Goal: Feedback & Contribution: Leave review/rating

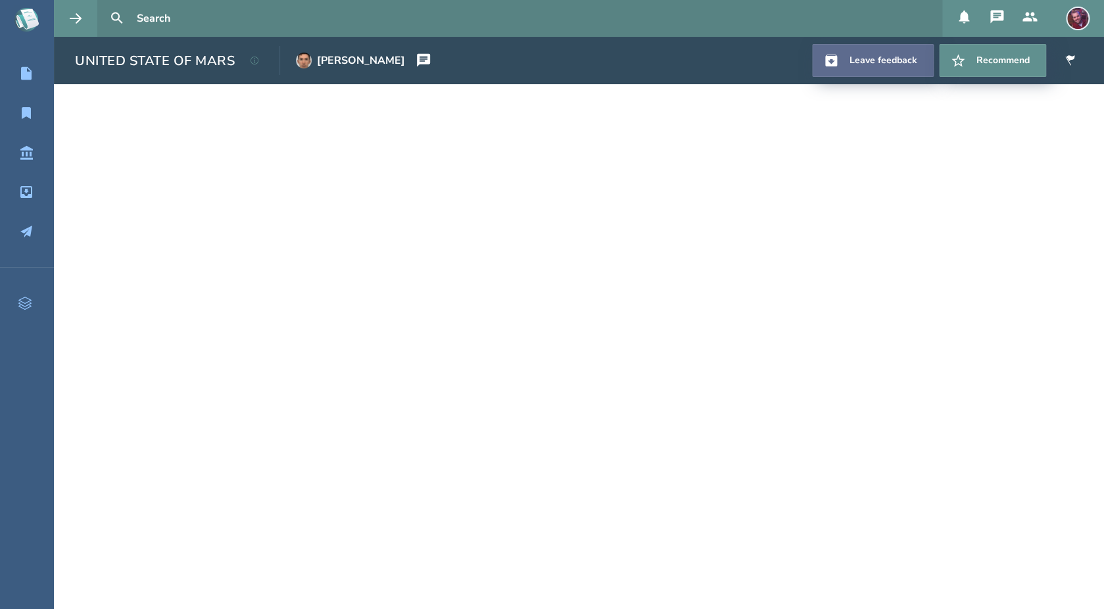
click at [881, 55] on link "Leave feedback" at bounding box center [873, 60] width 122 height 33
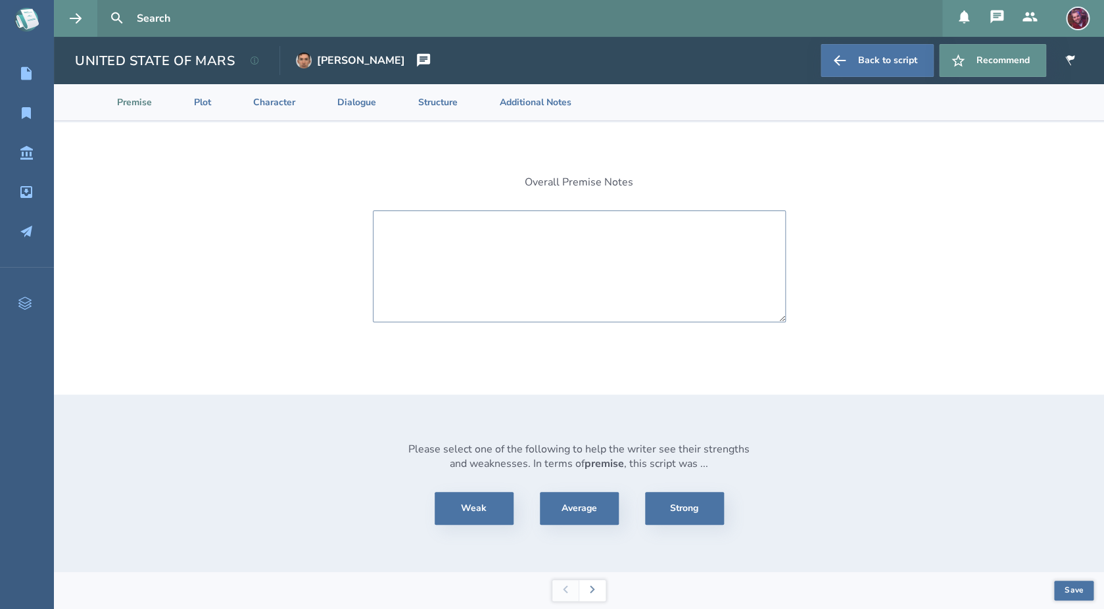
click at [583, 239] on textarea at bounding box center [579, 266] width 413 height 112
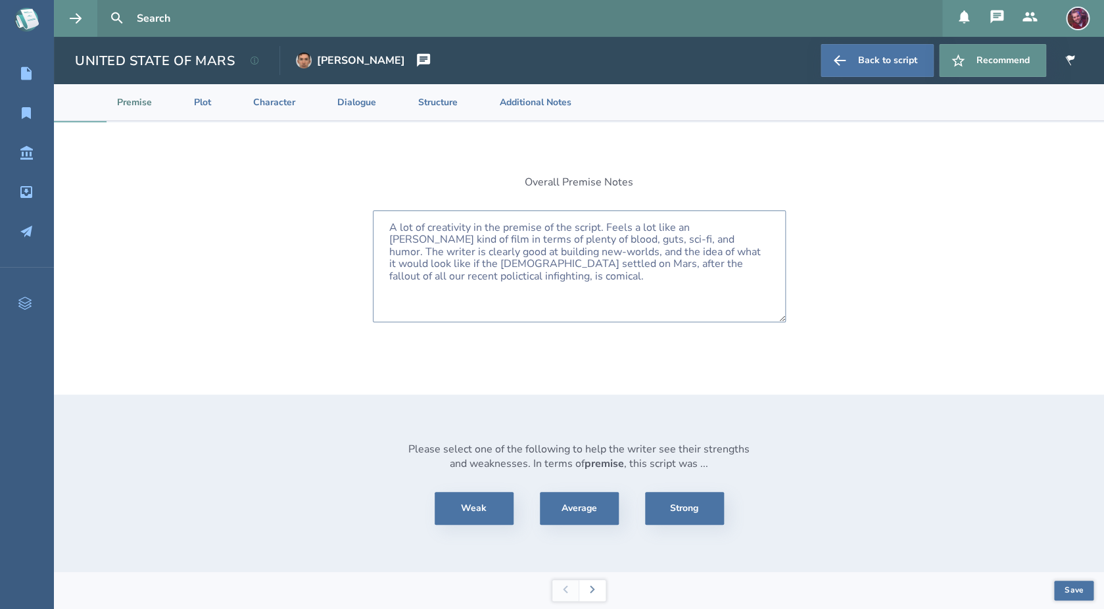
click at [670, 268] on textarea "A lot of creativity in the premise of the script. Feels a lot like an [PERSON_N…" at bounding box center [579, 266] width 413 height 112
type textarea "A lot of creativity in the premise of the script. Feels a lot like an [PERSON_N…"
click at [564, 507] on button "Average" at bounding box center [579, 508] width 79 height 33
click at [1035, 591] on button "Save" at bounding box center [1073, 591] width 39 height 20
click at [600, 589] on button at bounding box center [592, 590] width 27 height 21
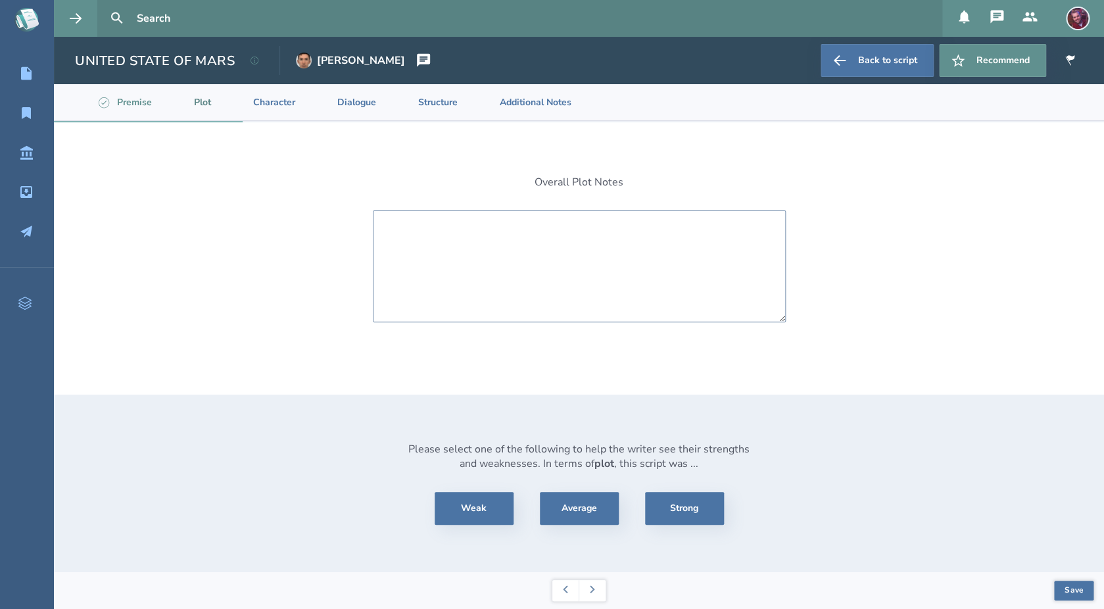
click at [494, 251] on textarea at bounding box center [579, 266] width 413 height 112
click at [627, 242] on textarea "The plot started with a lot of promise but may have strayed a bit as the story …" at bounding box center [579, 266] width 413 height 112
drag, startPoint x: 637, startPoint y: 240, endPoint x: 437, endPoint y: 240, distance: 200.0
click at [426, 238] on textarea "The plot started with a lot of promise but may have strayed a bit as the story …" at bounding box center [579, 266] width 413 height 112
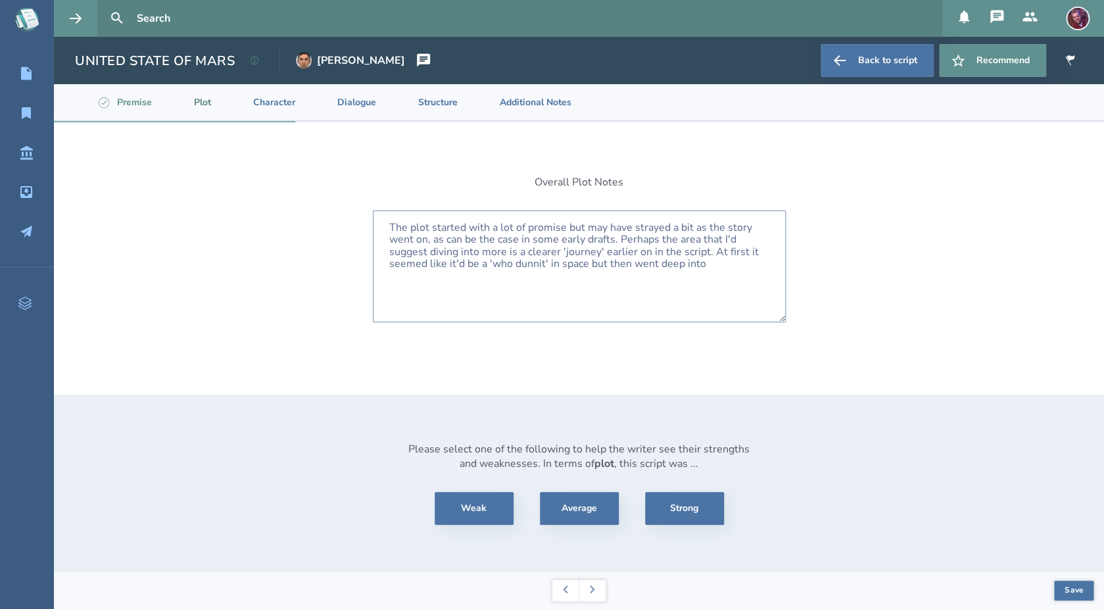
drag, startPoint x: 514, startPoint y: 264, endPoint x: 542, endPoint y: 268, distance: 27.9
click at [515, 264] on textarea "The plot started with a lot of promise but may have strayed a bit as the story …" at bounding box center [579, 266] width 413 height 112
click at [728, 265] on textarea "The plot started with a lot of promise but may have strayed a bit as the story …" at bounding box center [579, 266] width 413 height 112
click at [749, 263] on textarea "The plot started with a lot of promise but may have strayed a bit as the story …" at bounding box center [579, 266] width 413 height 112
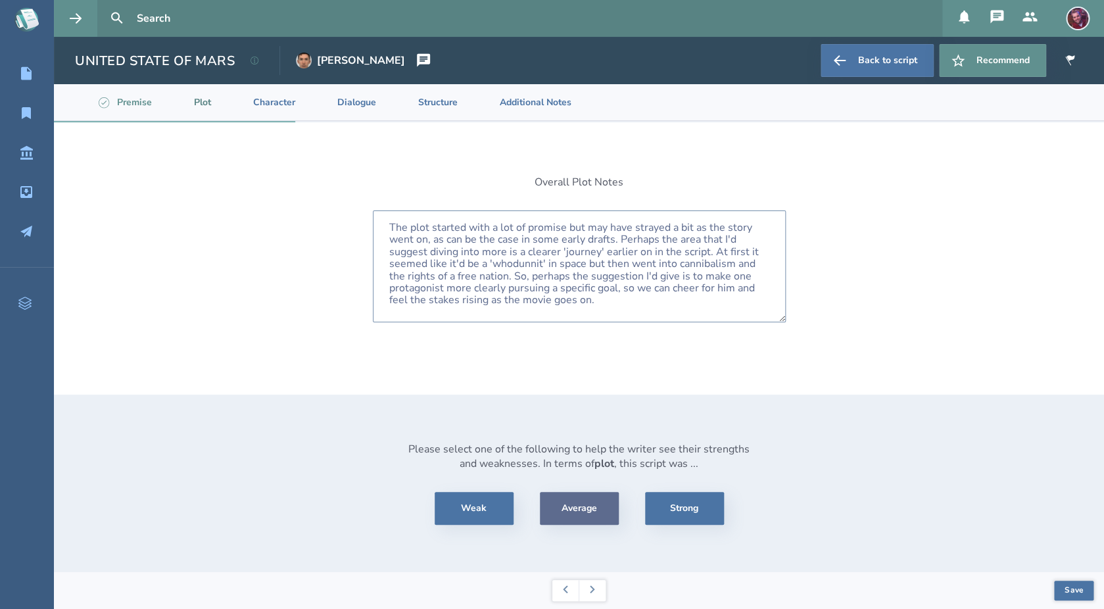
type textarea "The plot started with a lot of promise but may have strayed a bit as the story …"
click at [586, 506] on button "Average" at bounding box center [579, 508] width 79 height 33
click at [1035, 589] on button "Save" at bounding box center [1073, 591] width 39 height 20
click at [595, 591] on icon at bounding box center [592, 589] width 5 height 8
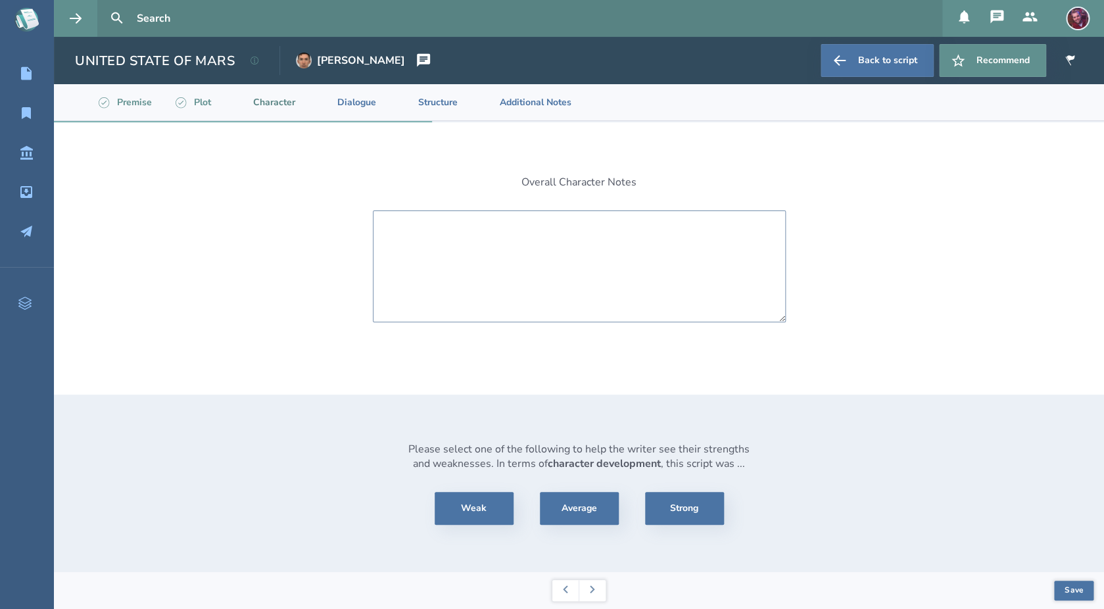
click at [661, 259] on textarea at bounding box center [579, 266] width 413 height 112
type textarea "C"
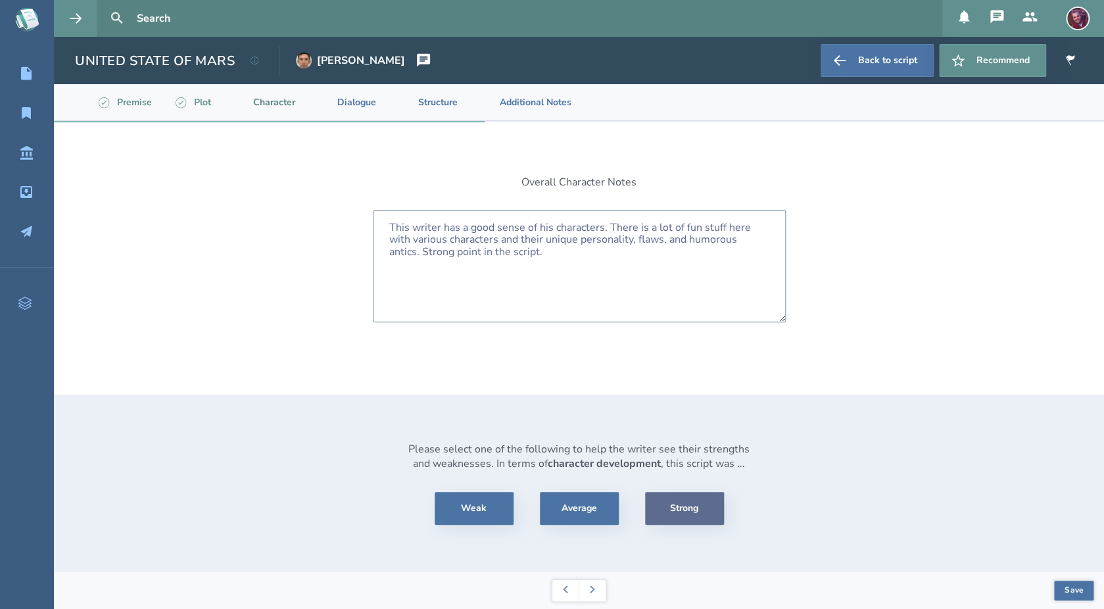
type textarea "This writer has a good sense of his characters. There is a lot of fun stuff her…"
drag, startPoint x: 697, startPoint y: 514, endPoint x: 695, endPoint y: 507, distance: 7.7
click at [697, 514] on button "Strong" at bounding box center [684, 508] width 79 height 33
click at [1035, 587] on button "Save" at bounding box center [1073, 591] width 39 height 20
click at [597, 593] on button at bounding box center [592, 590] width 27 height 21
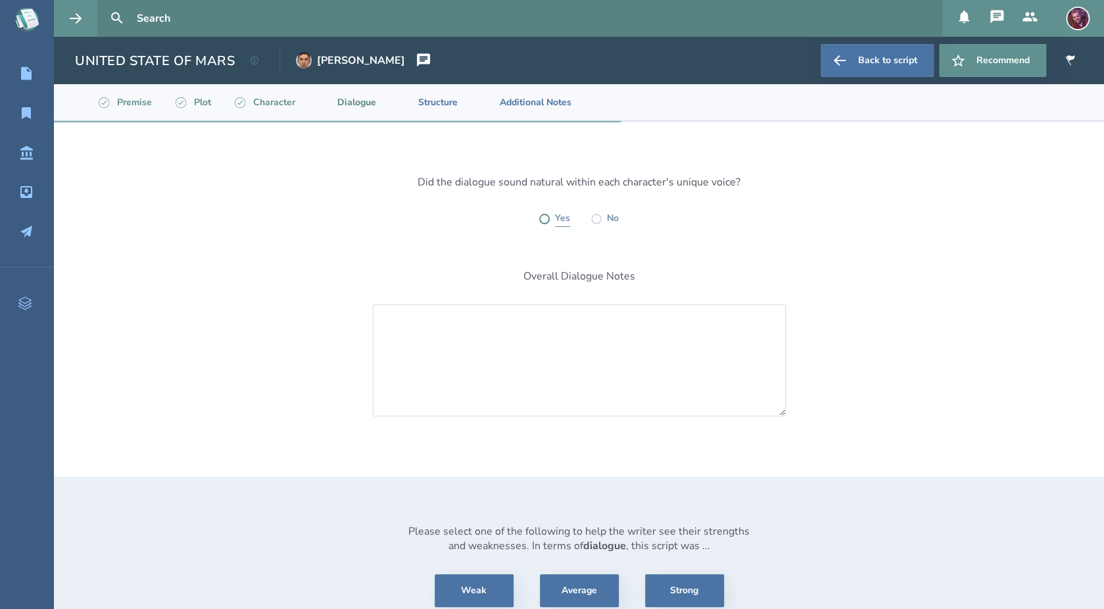
click at [545, 218] on label at bounding box center [544, 219] width 11 height 11
radio input "true"
click at [528, 347] on textarea at bounding box center [579, 361] width 413 height 112
type textarea "A"
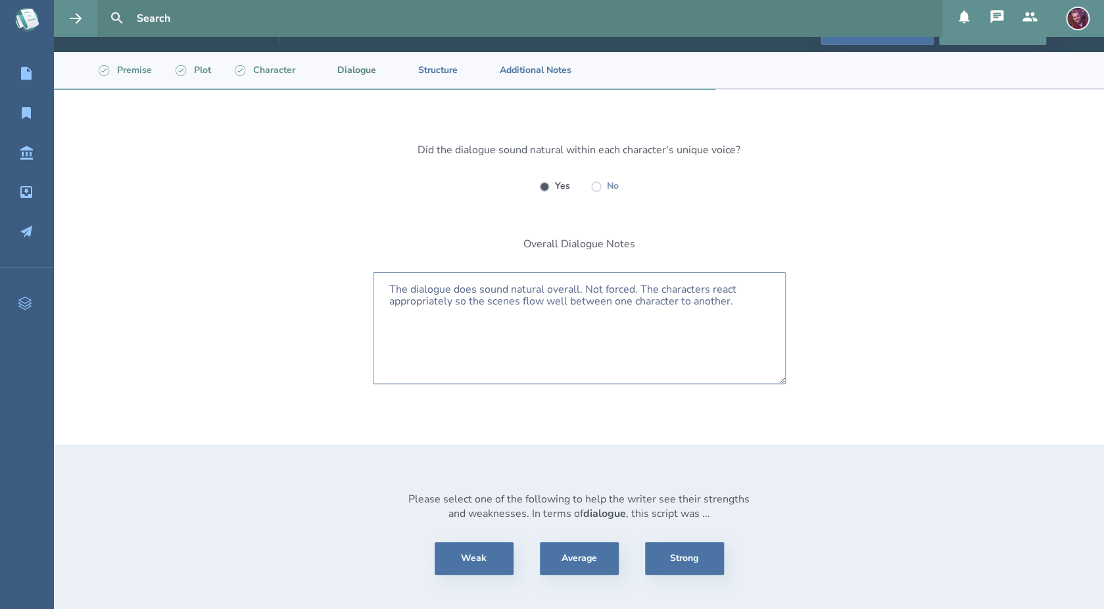
scroll to position [80, 0]
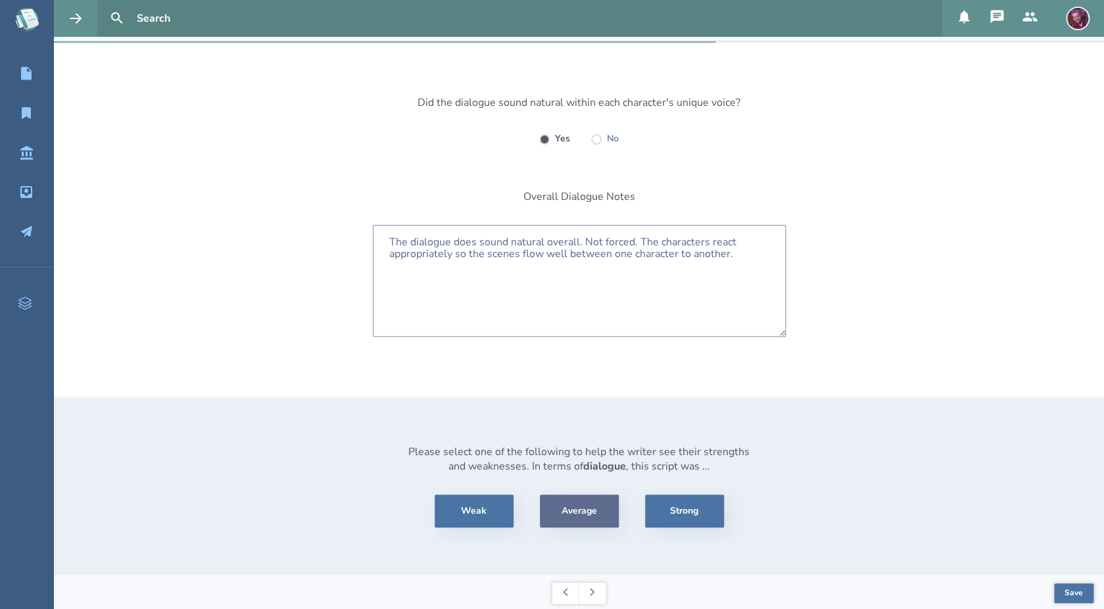
type textarea "The dialogue does sound natural overall. Not forced. The characters react appro…"
click at [587, 503] on button "Average" at bounding box center [579, 511] width 79 height 33
click at [1035, 593] on button "Save" at bounding box center [1073, 593] width 39 height 20
click at [594, 591] on icon at bounding box center [592, 592] width 5 height 8
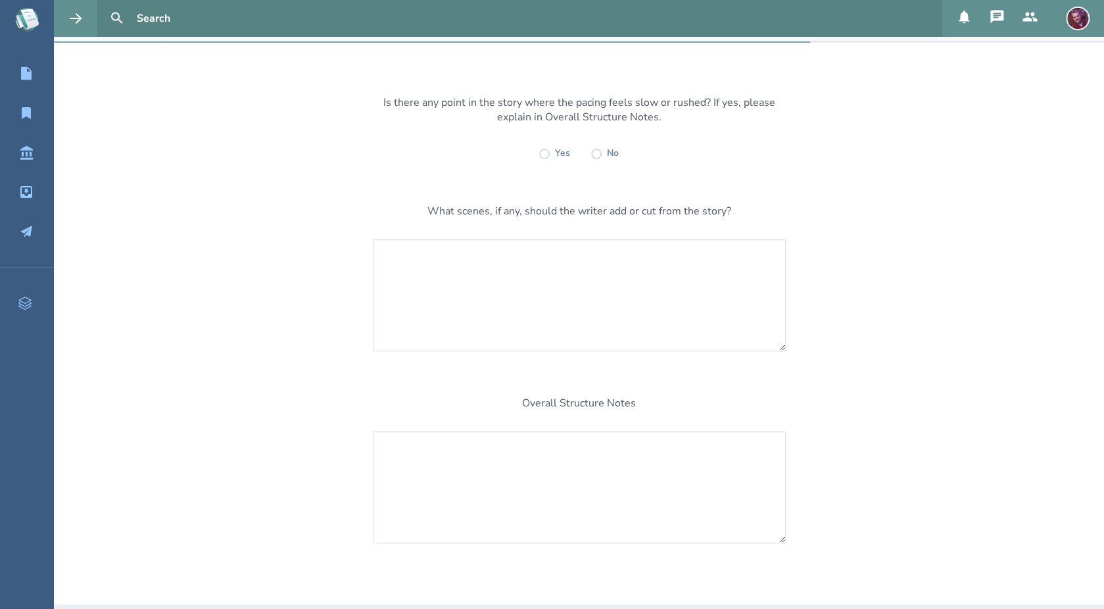
scroll to position [77, 0]
click at [630, 297] on textarea at bounding box center [579, 298] width 413 height 112
click at [560, 157] on label "Yes" at bounding box center [562, 156] width 15 height 16
radio input "true"
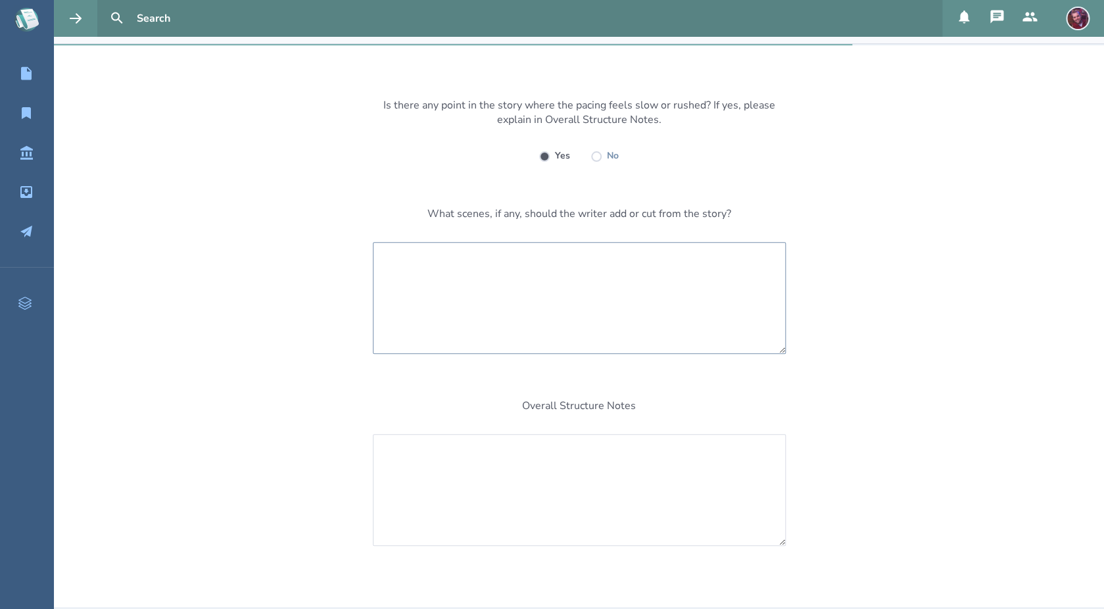
click at [552, 269] on textarea at bounding box center [579, 298] width 413 height 112
type textarea "S"
click at [543, 284] on textarea "I think there were some gaps between the pursuit of finding the killer to the w…" at bounding box center [579, 298] width 413 height 112
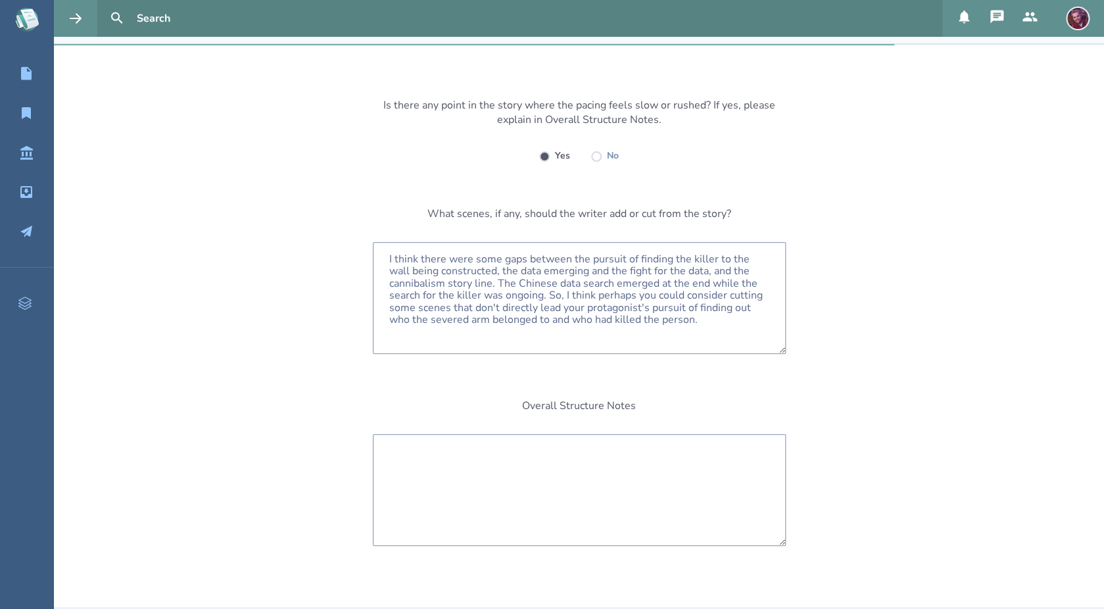
type textarea "I think there were some gaps between the pursuit of finding the killer to the w…"
click at [610, 492] on textarea at bounding box center [579, 490] width 413 height 112
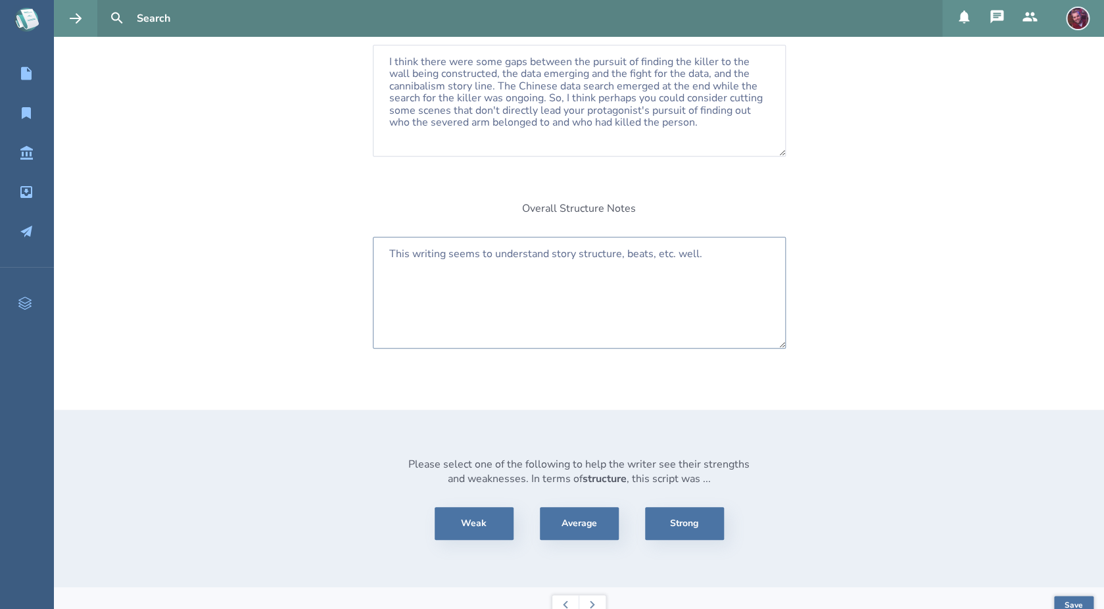
scroll to position [283, 0]
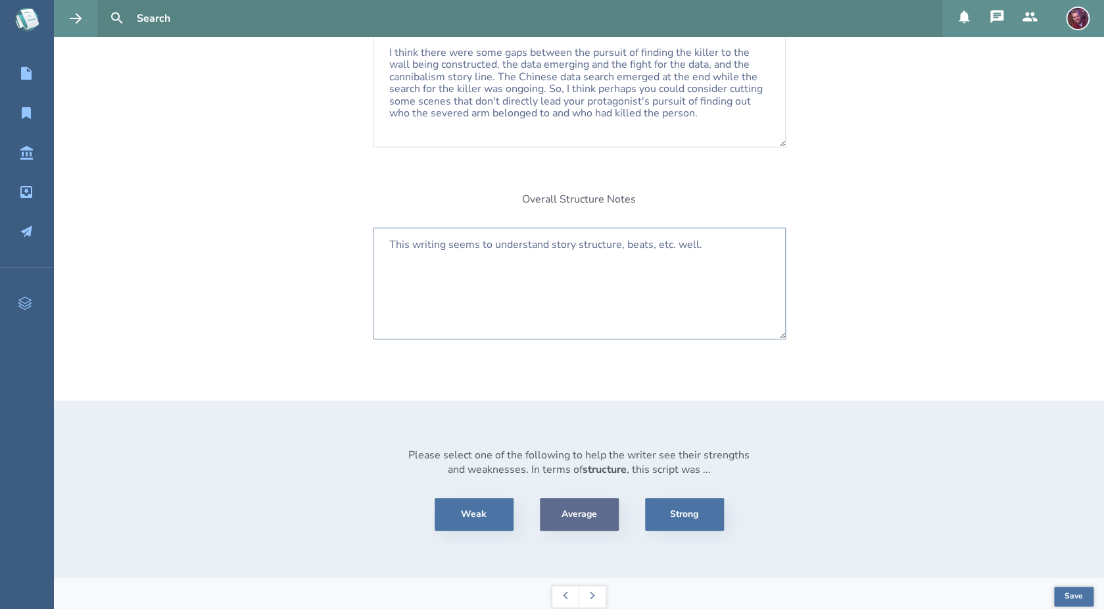
type textarea "This writing seems to understand story structure, beats, etc. well."
drag, startPoint x: 565, startPoint y: 508, endPoint x: 658, endPoint y: 508, distance: 92.7
click at [564, 508] on button "Average" at bounding box center [579, 514] width 79 height 33
click at [1035, 587] on button "Save" at bounding box center [1073, 597] width 39 height 20
drag, startPoint x: 593, startPoint y: 587, endPoint x: 600, endPoint y: 587, distance: 7.2
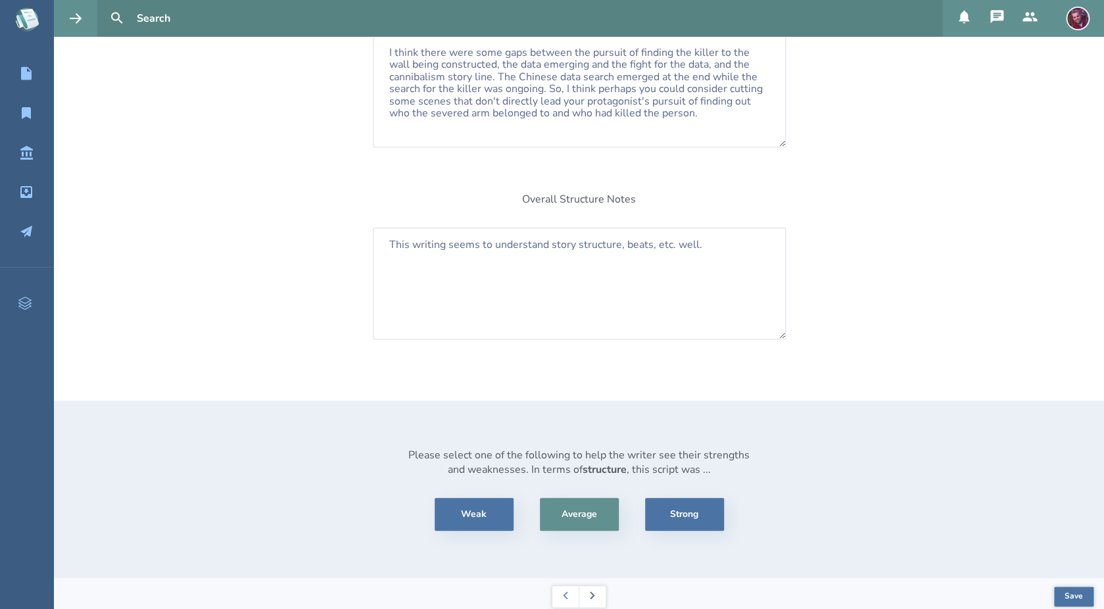
click at [592, 591] on icon at bounding box center [592, 595] width 5 height 8
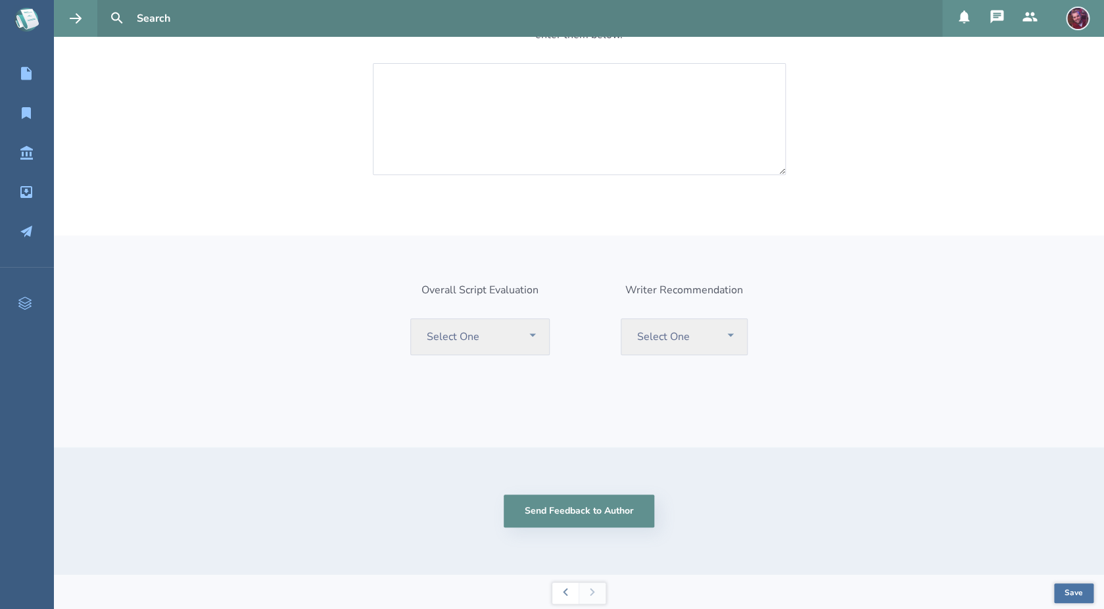
scroll to position [0, 0]
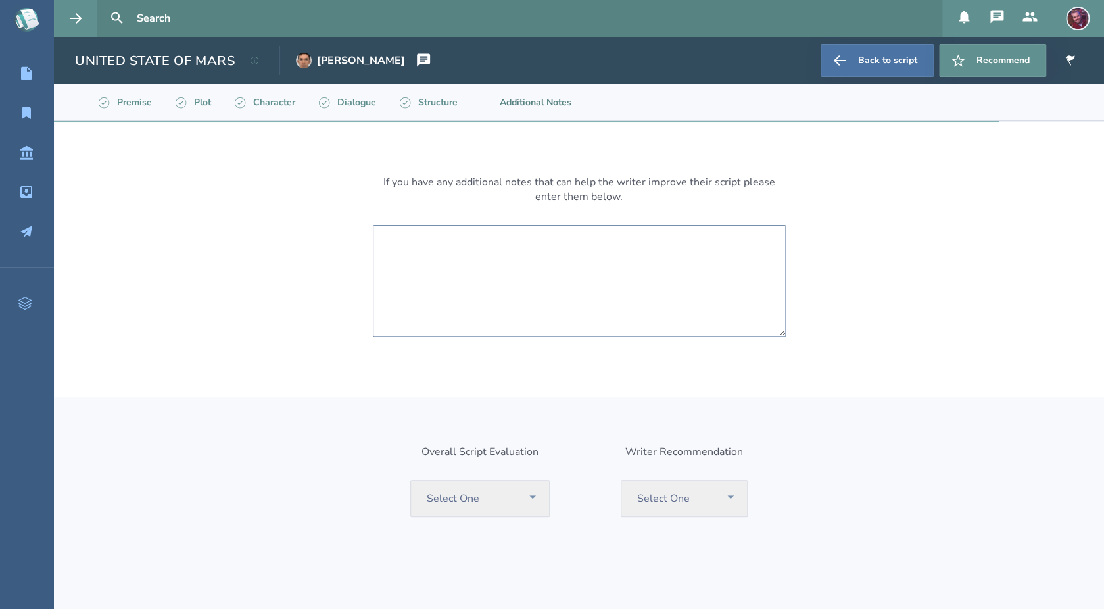
click at [539, 255] on textarea at bounding box center [579, 281] width 413 height 112
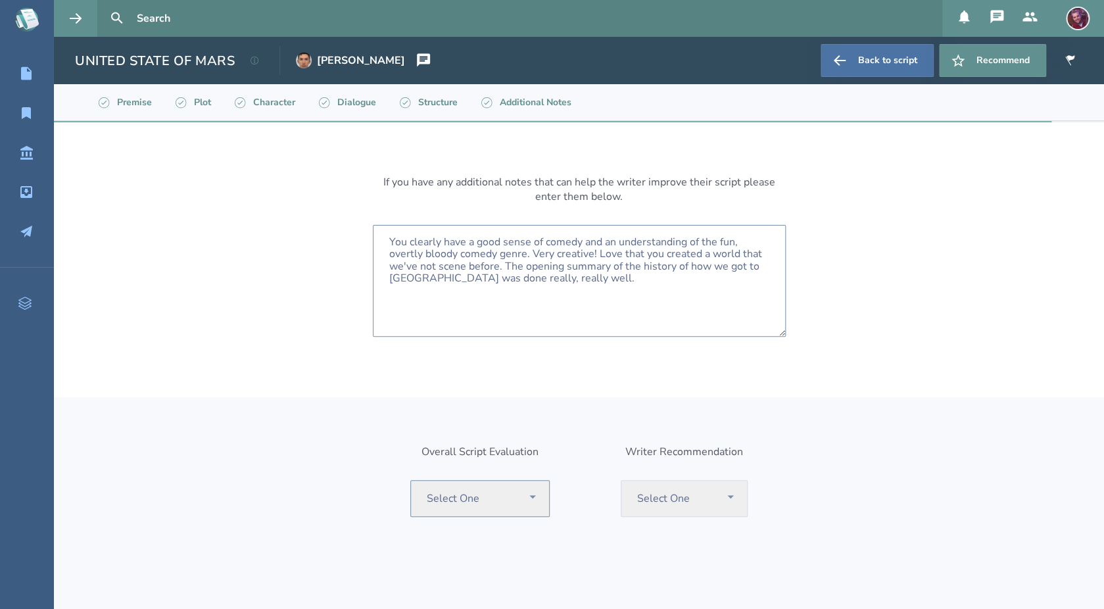
type textarea "You clearly have a good sense of comedy and an understanding of the fun, overtl…"
select select "considerWithRewrite"
click option "Consider with Rewrite" at bounding box center [0, 0] width 0 height 0
select select "consider"
click option "Consider Writer" at bounding box center [0, 0] width 0 height 0
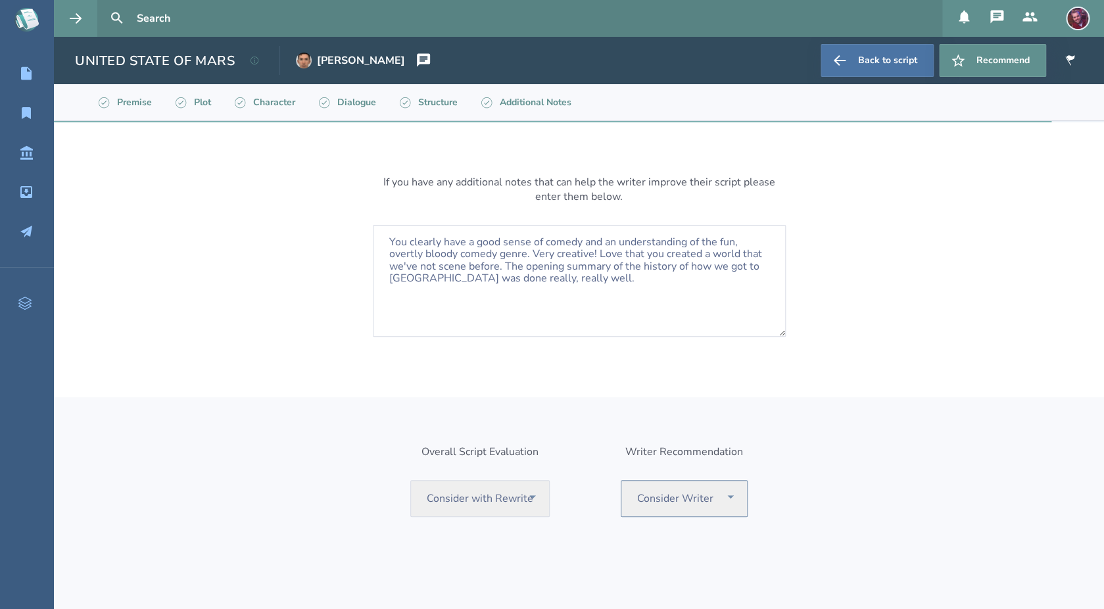
click option "Consider Writer" at bounding box center [0, 0] width 0 height 0
click option "Consider with Rewrite" at bounding box center [0, 0] width 0 height 0
click at [608, 287] on textarea "You clearly have a good sense of comedy and an understanding of the fun, overtl…" at bounding box center [579, 281] width 413 height 112
click at [531, 291] on textarea "You clearly have a good sense of comedy and an understanding of the fun, overtl…" at bounding box center [579, 281] width 413 height 112
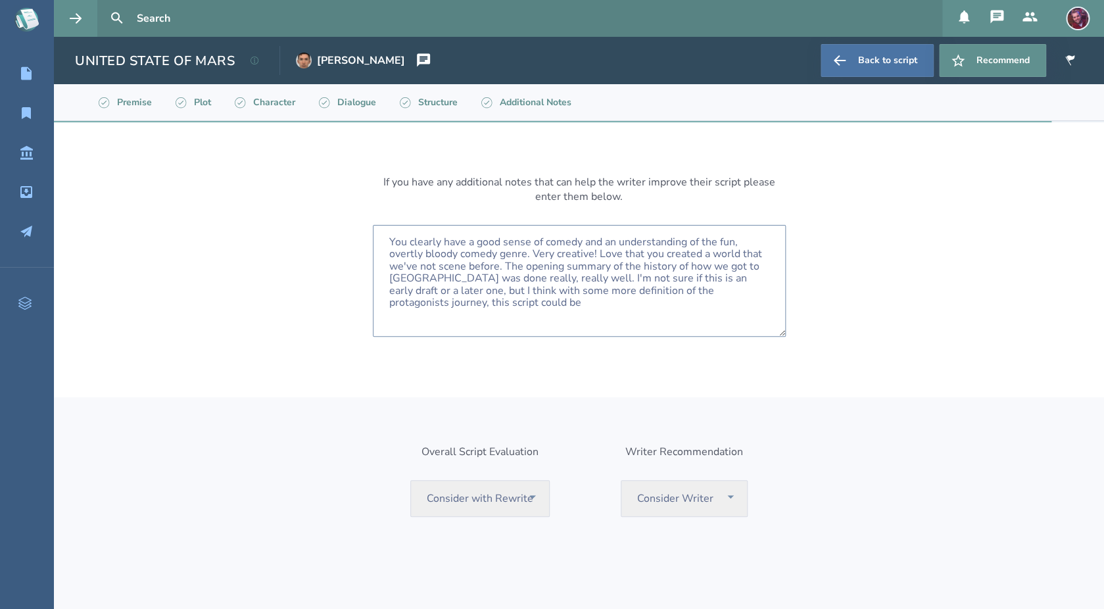
click at [641, 299] on textarea "You clearly have a good sense of comedy and an understanding of the fun, overtl…" at bounding box center [579, 281] width 413 height 112
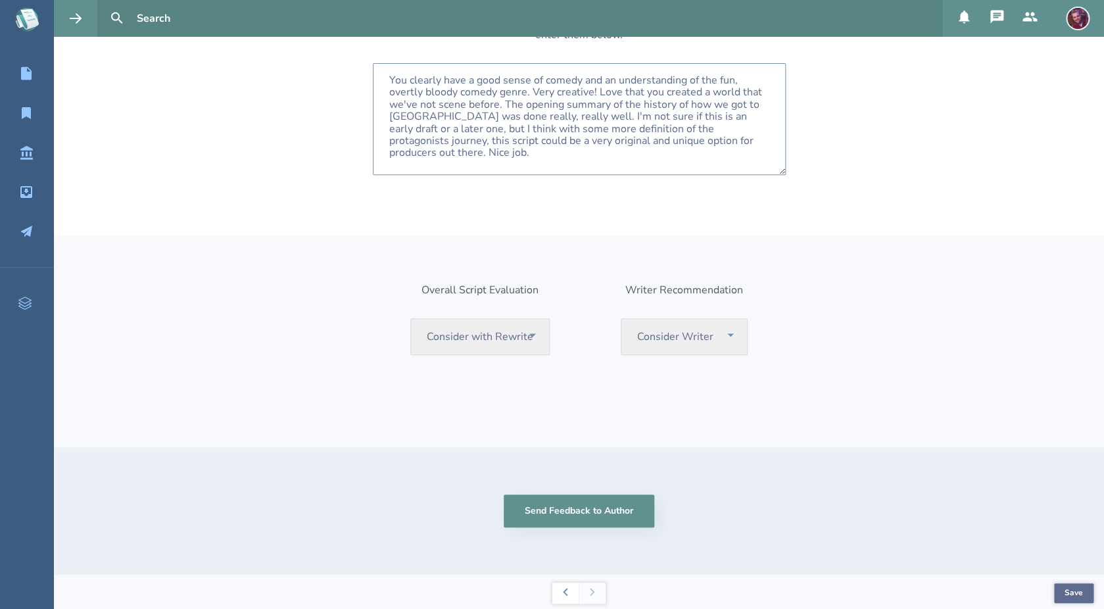
type textarea "You clearly have a good sense of comedy and an understanding of the fun, overtl…"
click at [1035, 587] on button "Save" at bounding box center [1073, 593] width 39 height 20
click at [604, 504] on button "Send Feedback to Author" at bounding box center [579, 511] width 151 height 33
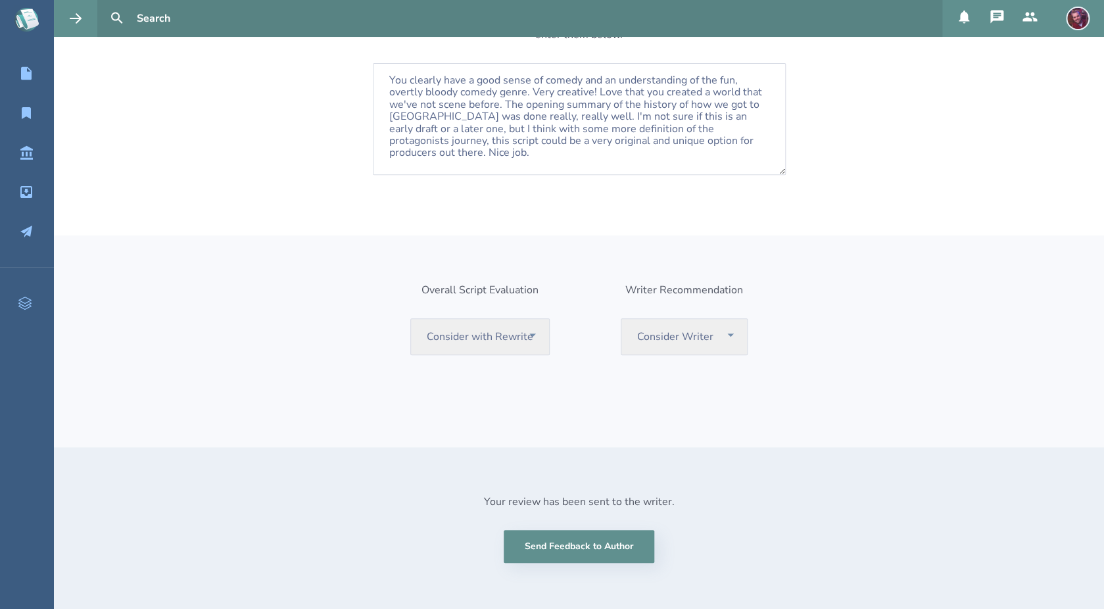
scroll to position [0, 0]
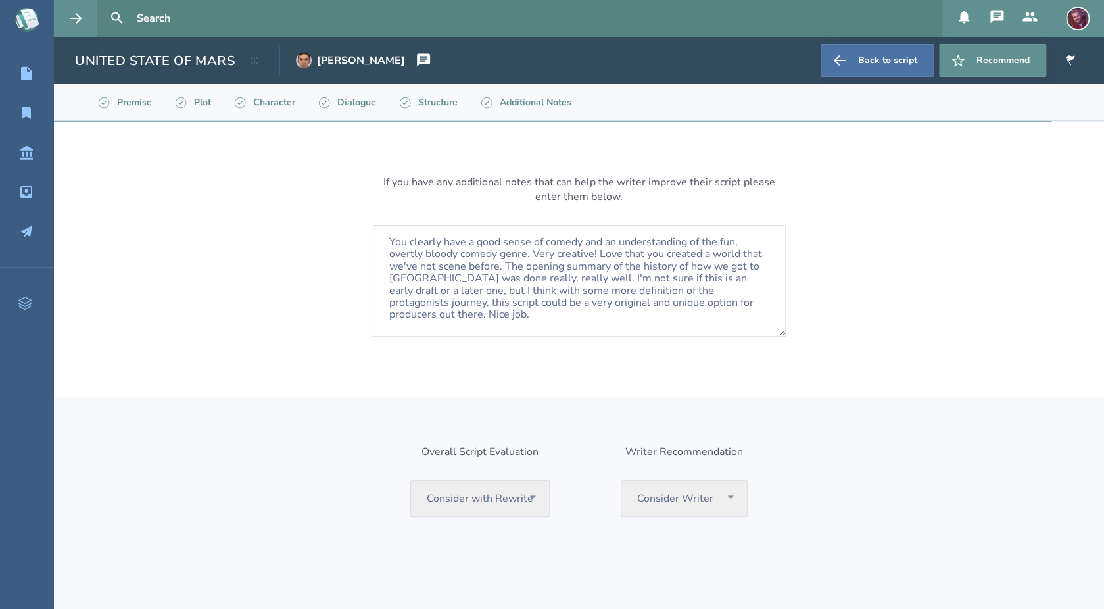
click at [1035, 10] on img at bounding box center [1078, 19] width 24 height 24
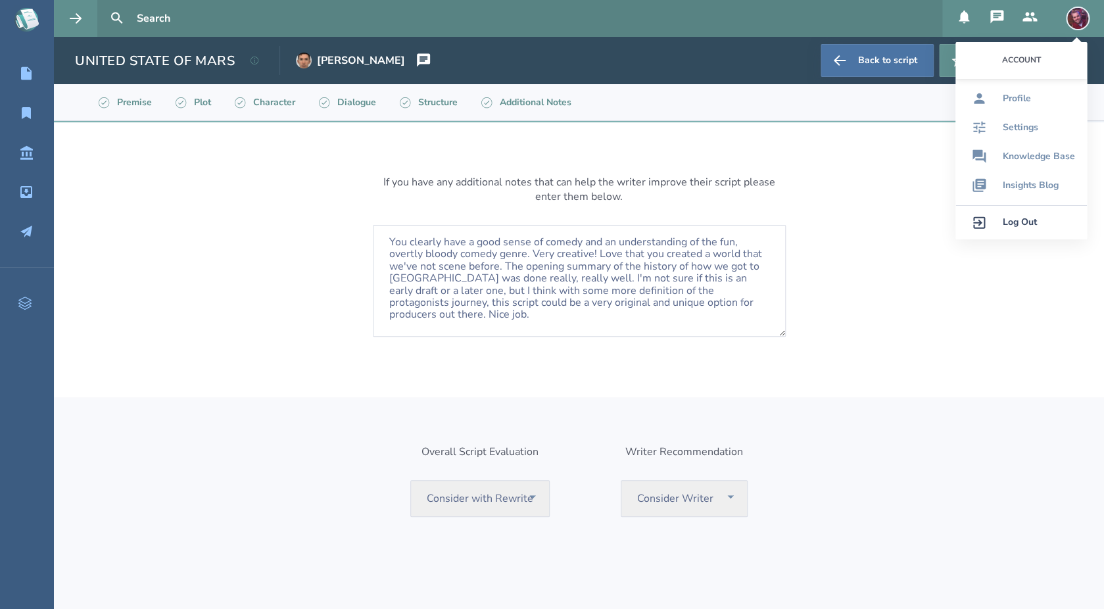
click at [1035, 10] on img at bounding box center [1078, 19] width 24 height 24
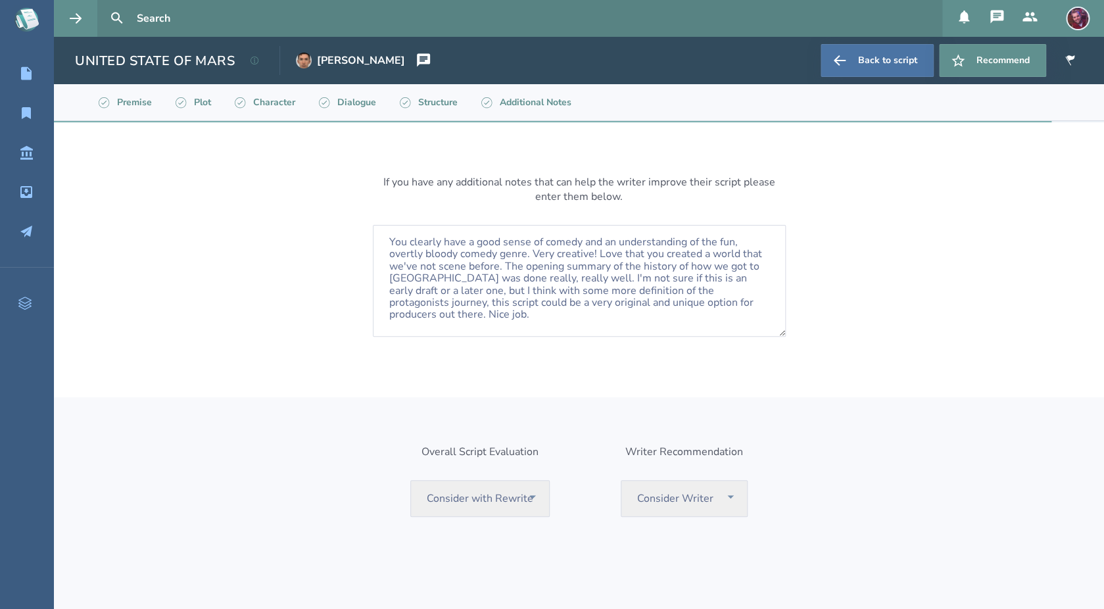
click at [1025, 12] on icon at bounding box center [1030, 17] width 16 height 16
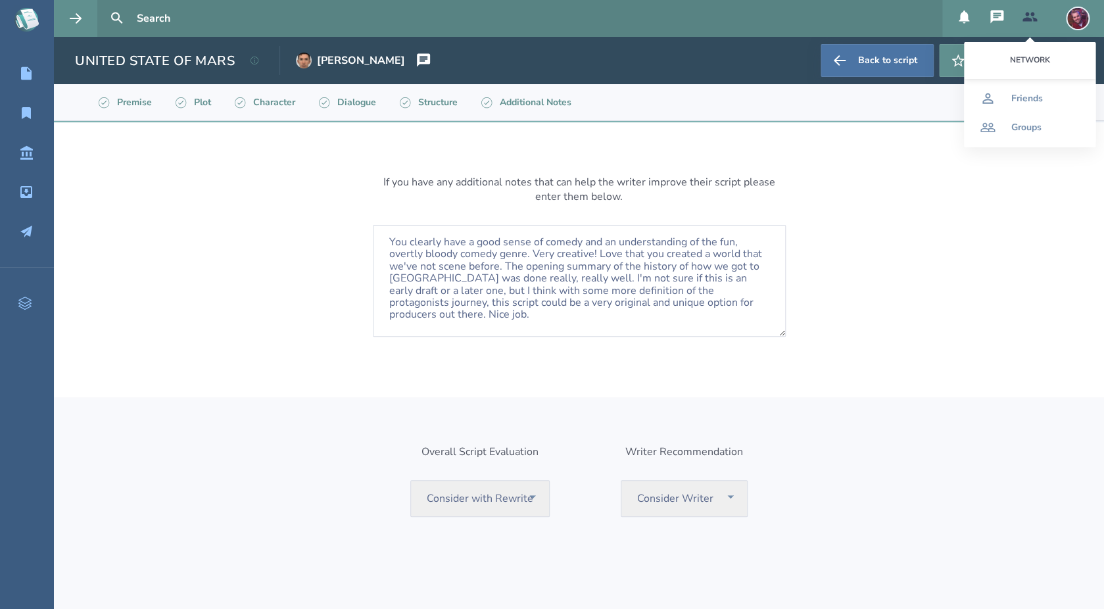
click at [1033, 13] on icon at bounding box center [1030, 17] width 16 height 16
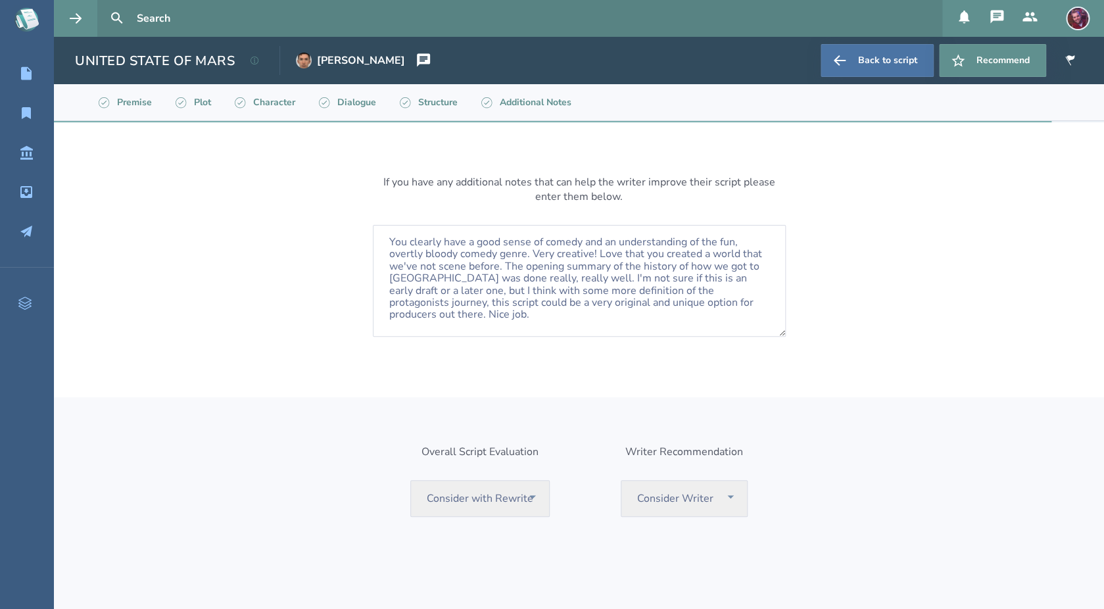
click at [993, 17] on icon at bounding box center [997, 17] width 16 height 16
drag, startPoint x: 942, startPoint y: 369, endPoint x: 830, endPoint y: 334, distance: 117.1
click at [942, 369] on div "If you have any additional notes that can help the writer improve their script …" at bounding box center [579, 447] width 1050 height 650
click at [867, 59] on link "Back to script" at bounding box center [877, 60] width 113 height 33
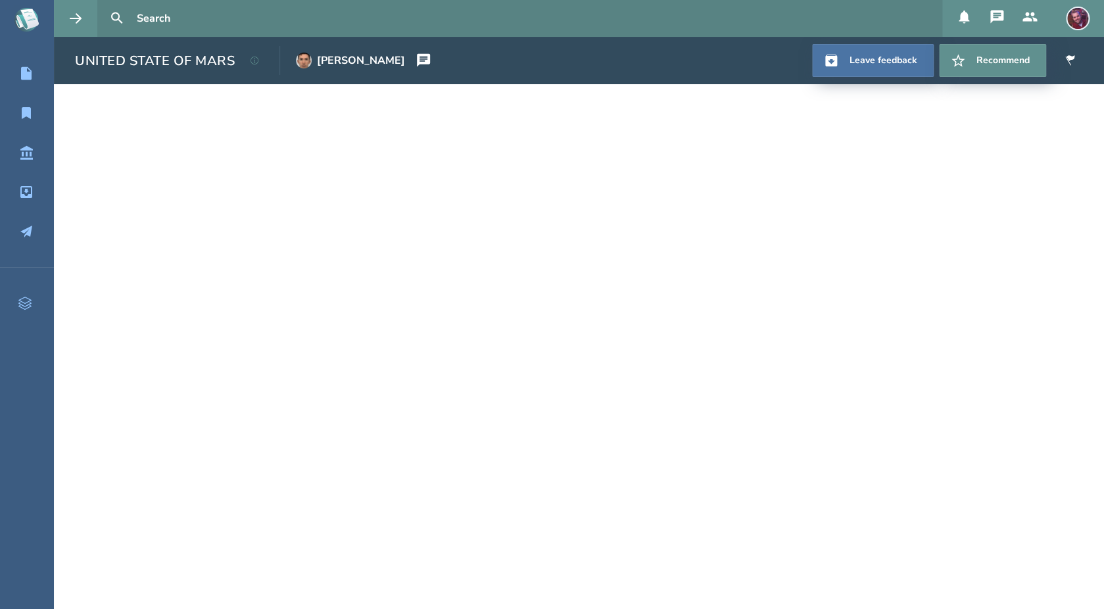
click at [163, 57] on h1 "UNITED STATE OF MARS" at bounding box center [155, 61] width 160 height 18
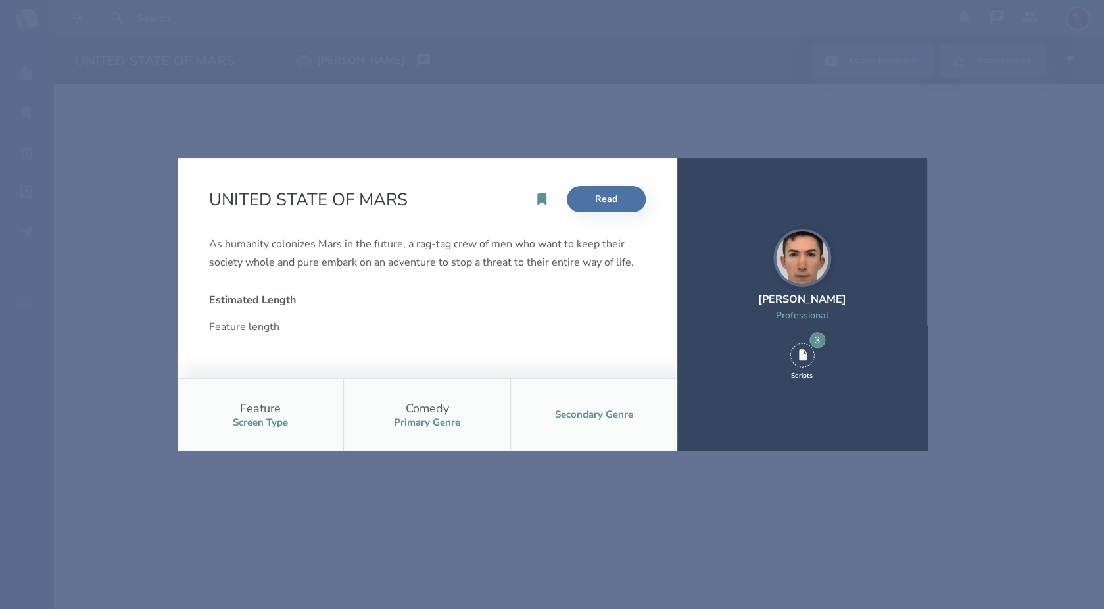
click at [804, 351] on icon at bounding box center [803, 354] width 8 height 11
click at [804, 307] on div "[PERSON_NAME]" at bounding box center [802, 299] width 88 height 14
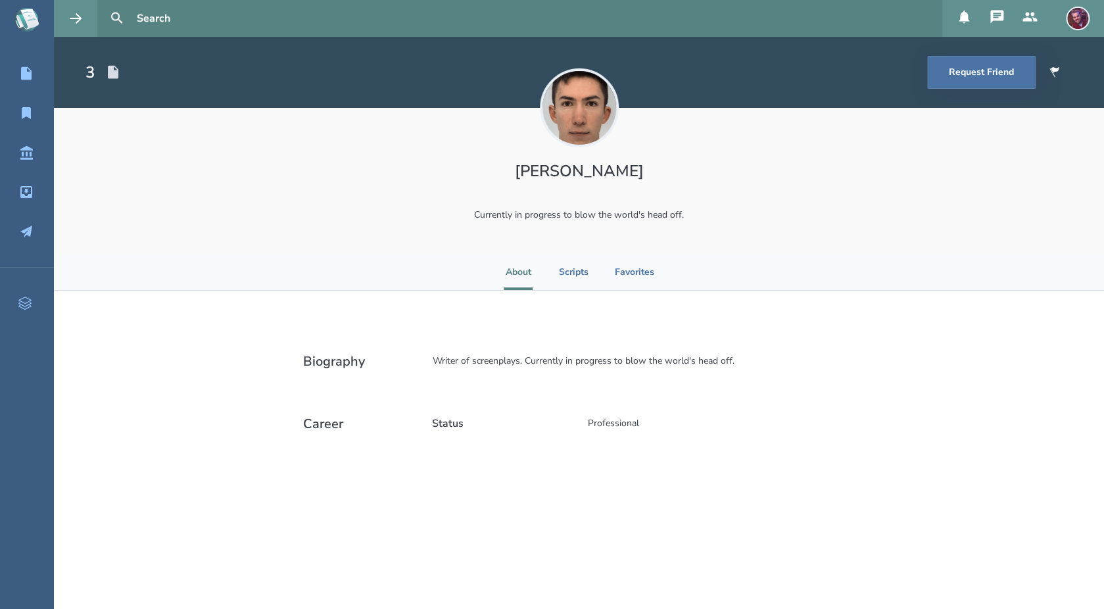
click at [1004, 9] on button at bounding box center [997, 18] width 33 height 37
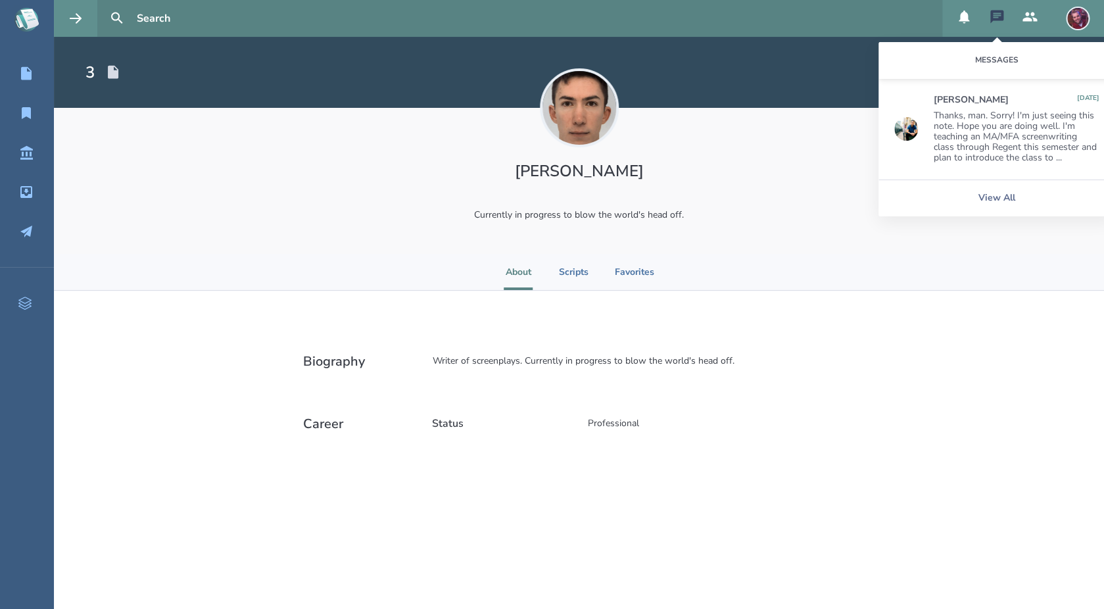
click at [1022, 19] on button at bounding box center [1030, 18] width 33 height 37
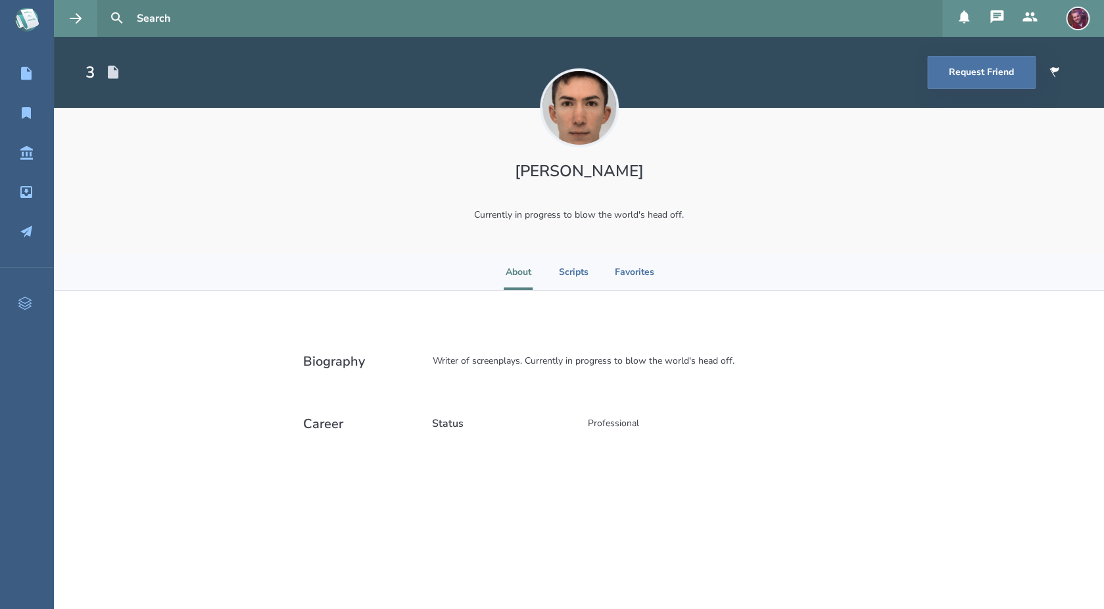
click at [964, 18] on icon at bounding box center [964, 17] width 11 height 13
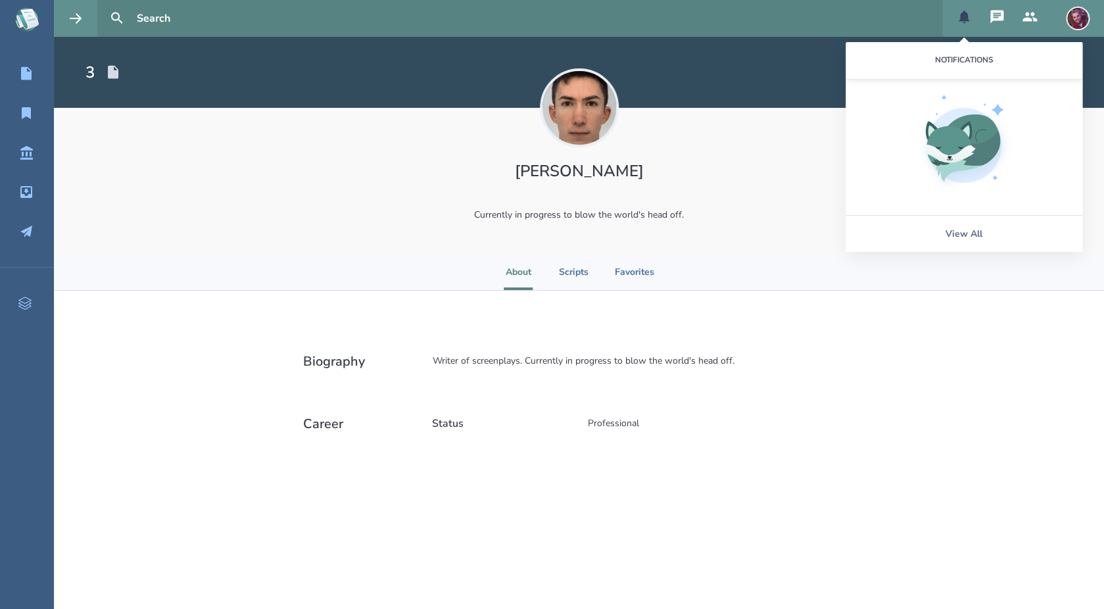
click at [965, 18] on icon at bounding box center [964, 17] width 11 height 13
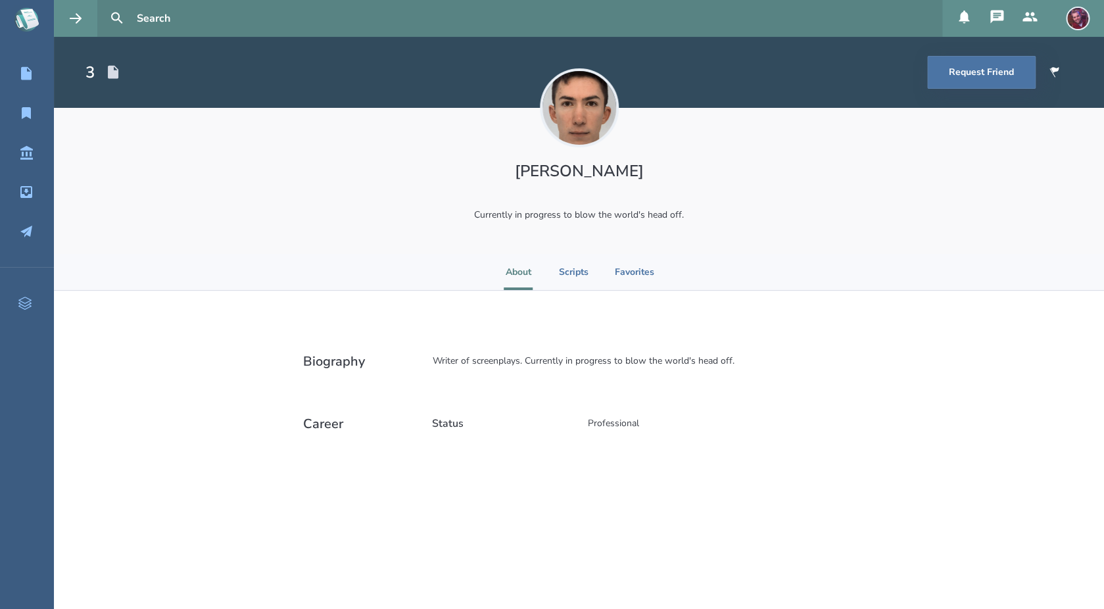
click at [1035, 19] on img at bounding box center [1078, 19] width 24 height 24
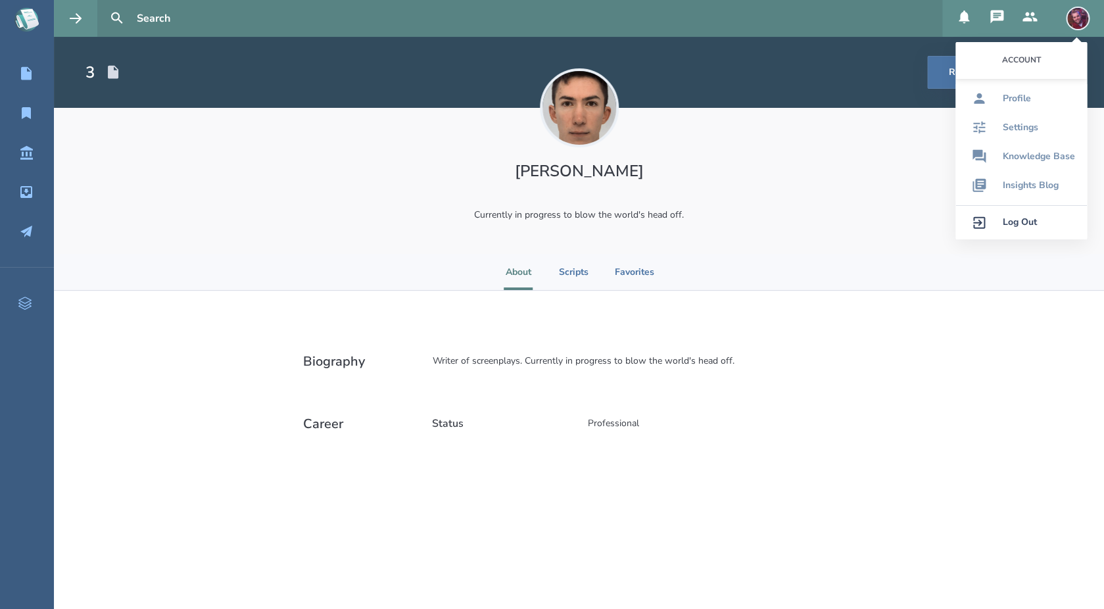
click at [780, 261] on section "About Scripts Favorites" at bounding box center [579, 272] width 1050 height 37
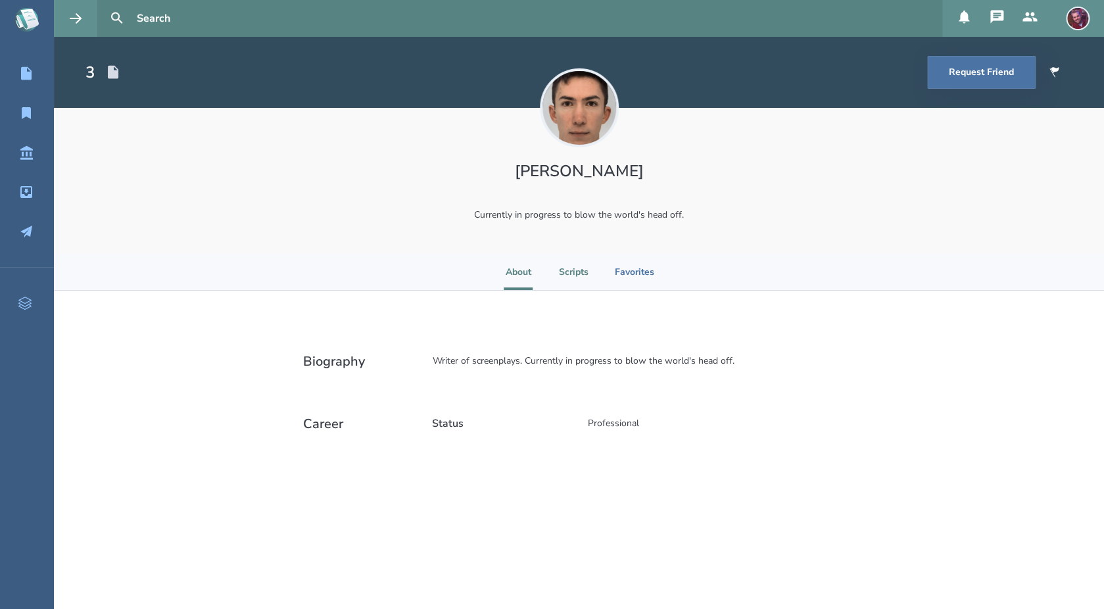
click at [576, 273] on li "Scripts" at bounding box center [574, 272] width 30 height 36
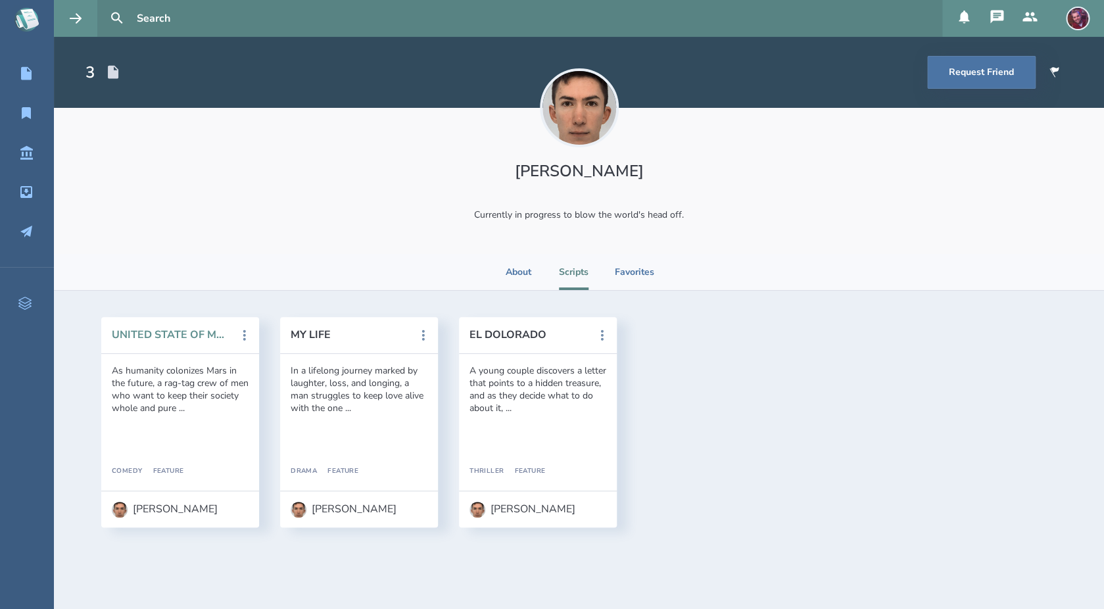
click at [179, 332] on button "UNITED STATE OF MARS" at bounding box center [171, 335] width 118 height 12
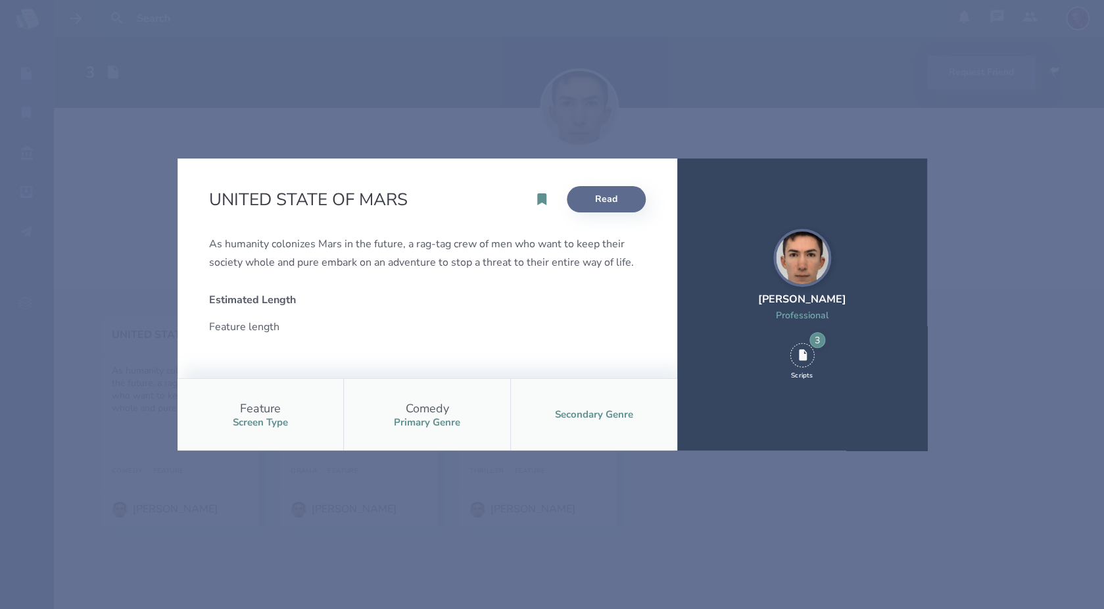
click at [614, 207] on link "Read" at bounding box center [606, 199] width 79 height 26
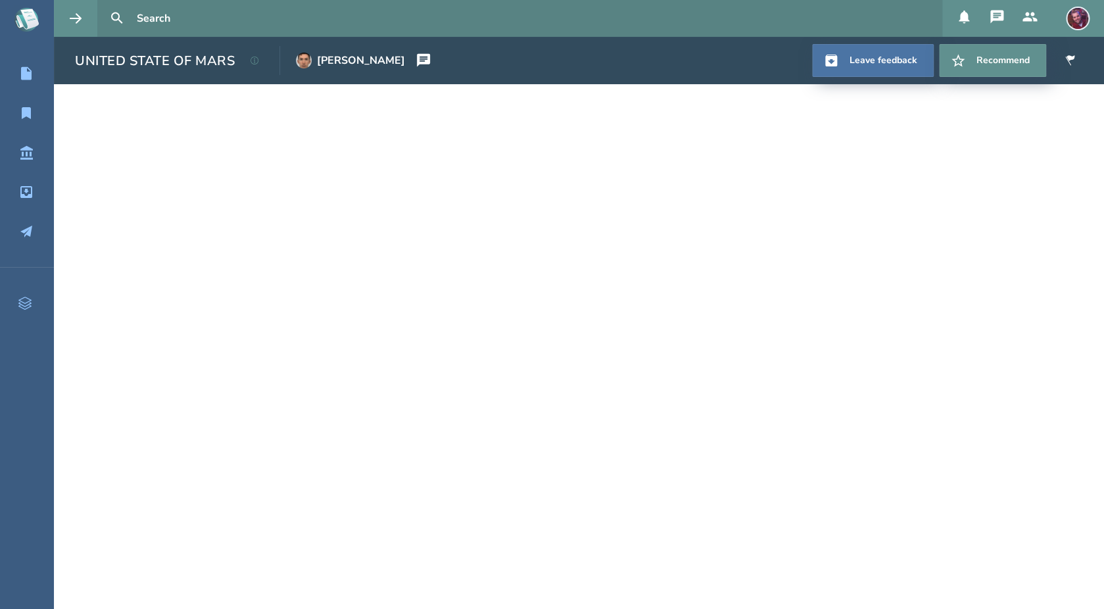
click at [421, 57] on icon at bounding box center [424, 61] width 16 height 16
click at [421, 57] on icon at bounding box center [423, 60] width 13 height 13
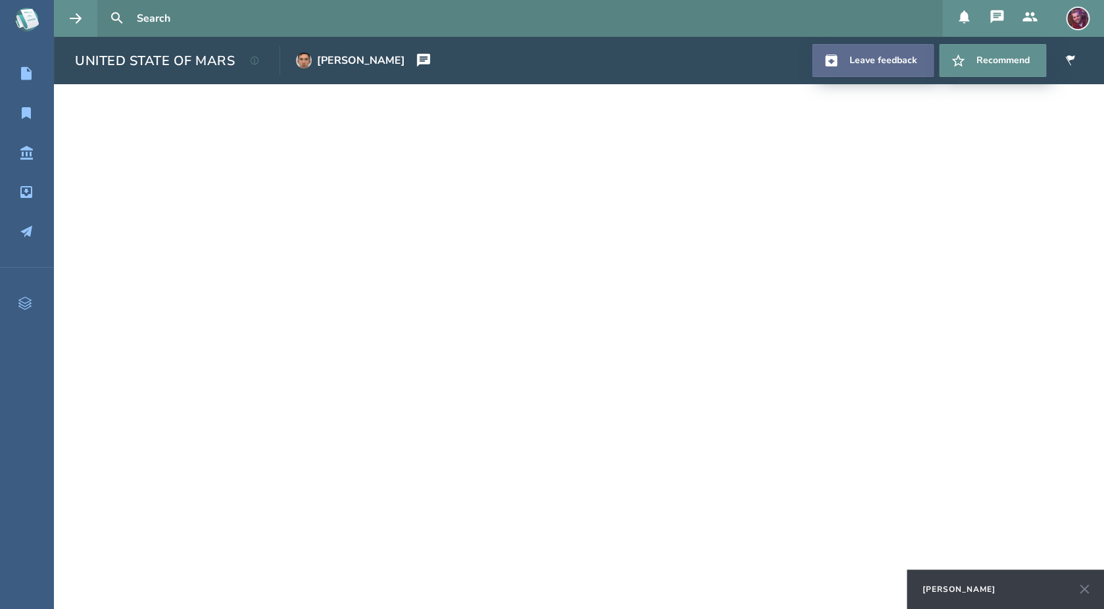
click at [892, 60] on link "Leave feedback" at bounding box center [873, 60] width 122 height 33
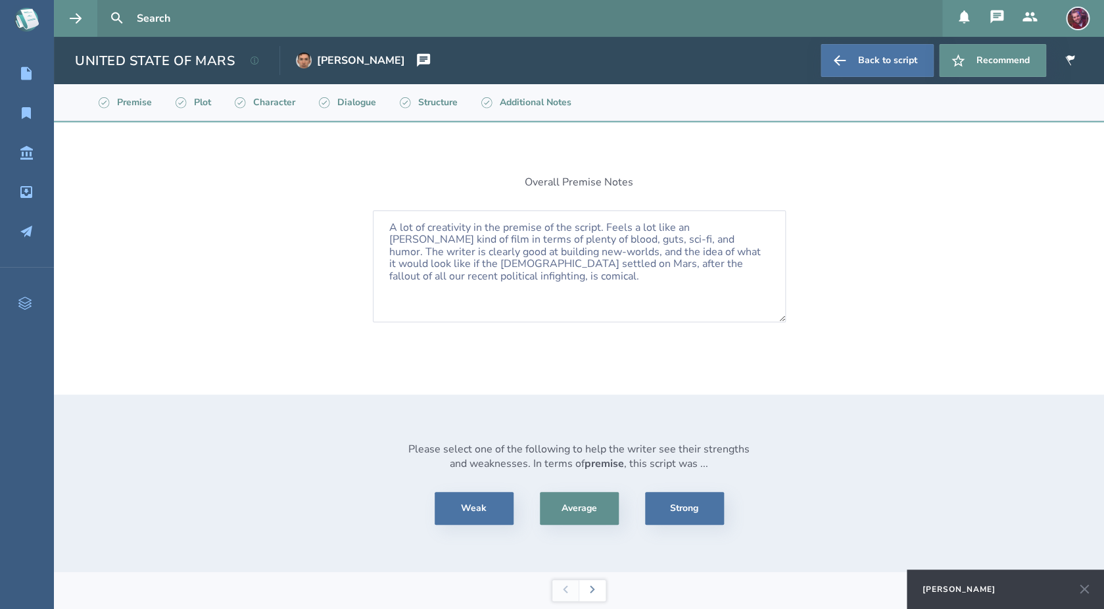
click at [891, 441] on div "Please select one of the following to help the writer see their strengths and w…" at bounding box center [579, 484] width 1050 height 178
click at [596, 597] on button at bounding box center [592, 590] width 27 height 21
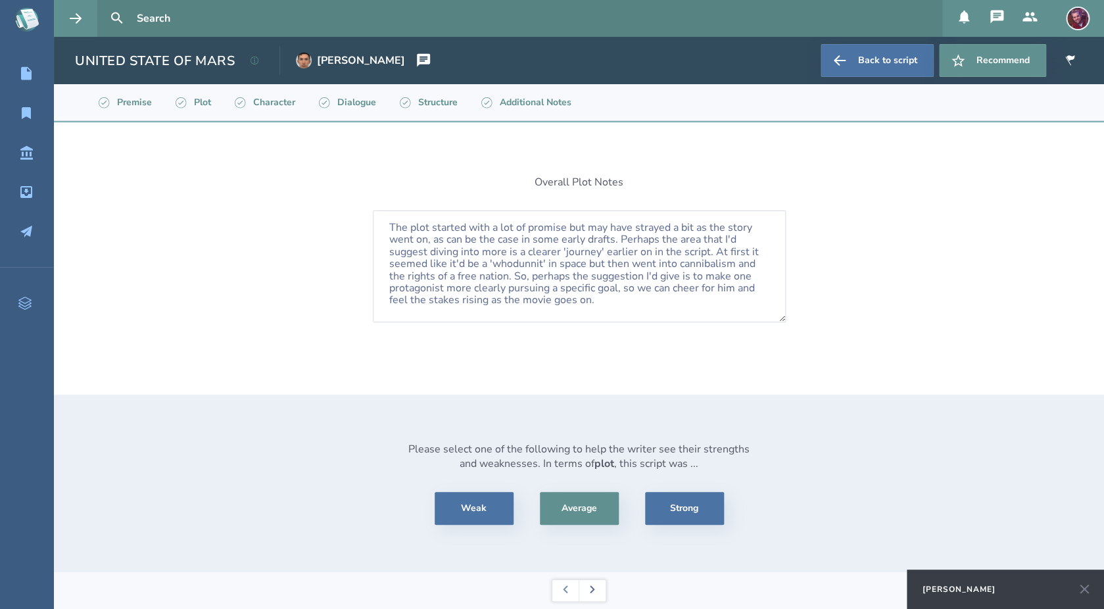
click at [596, 597] on button at bounding box center [592, 590] width 27 height 21
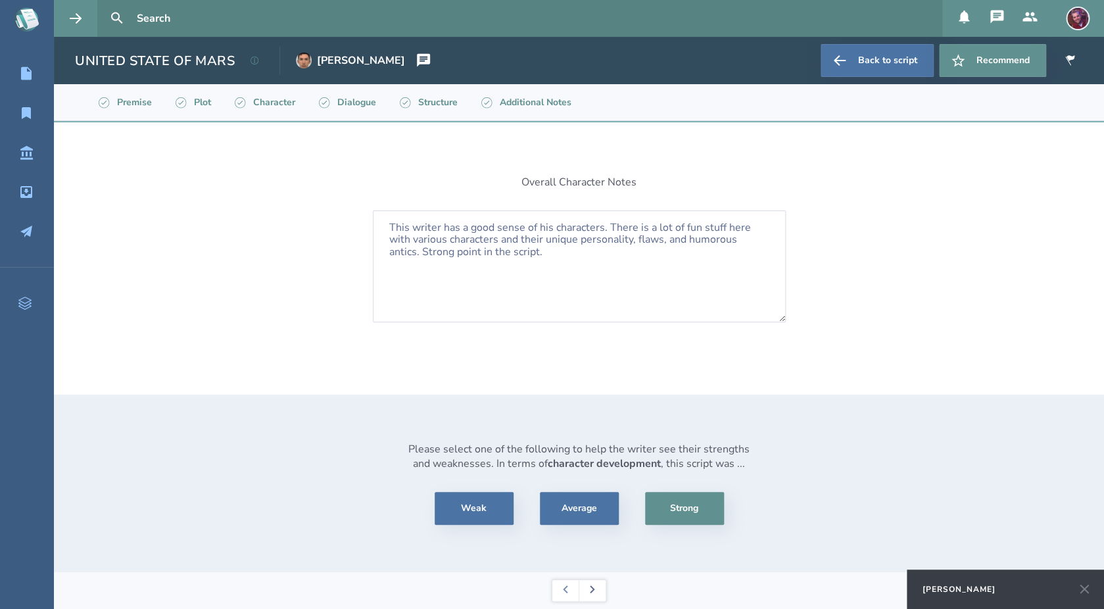
click at [596, 597] on button at bounding box center [592, 590] width 27 height 21
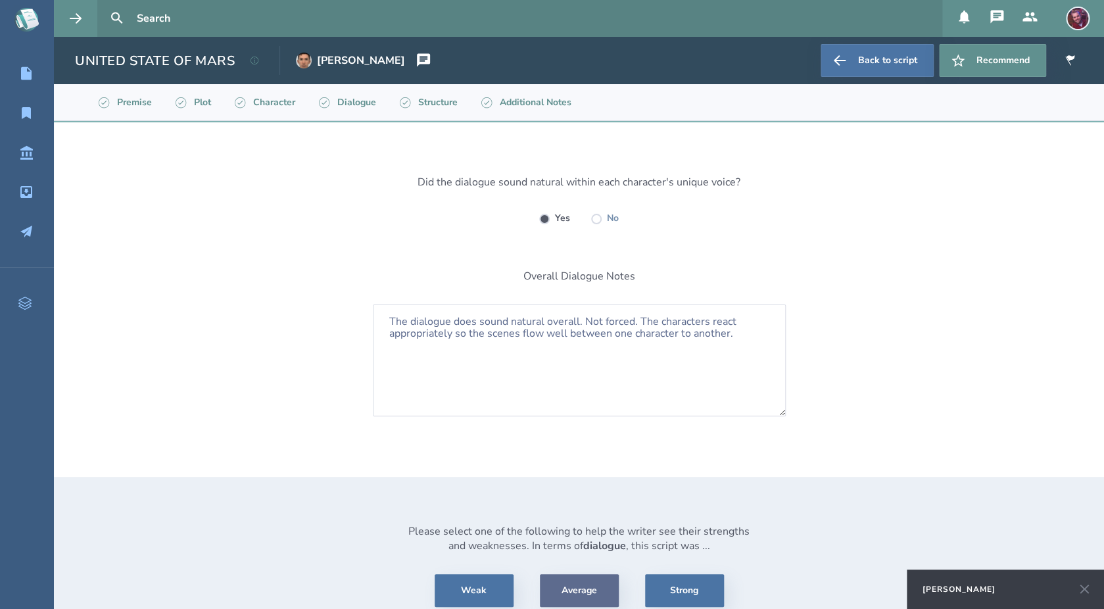
click at [596, 597] on button "Average" at bounding box center [579, 590] width 79 height 33
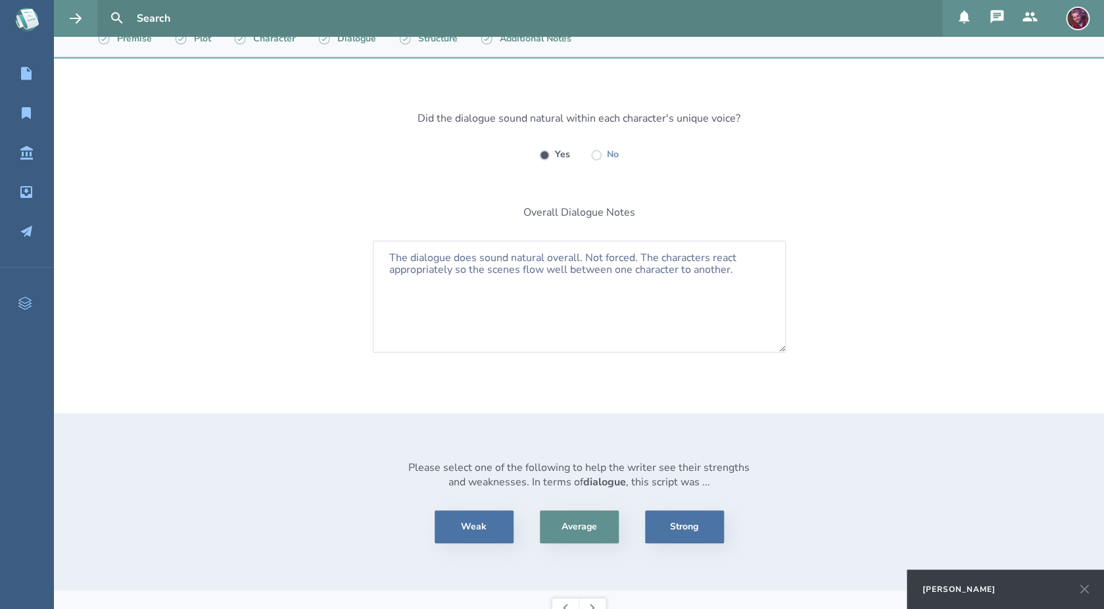
scroll to position [80, 0]
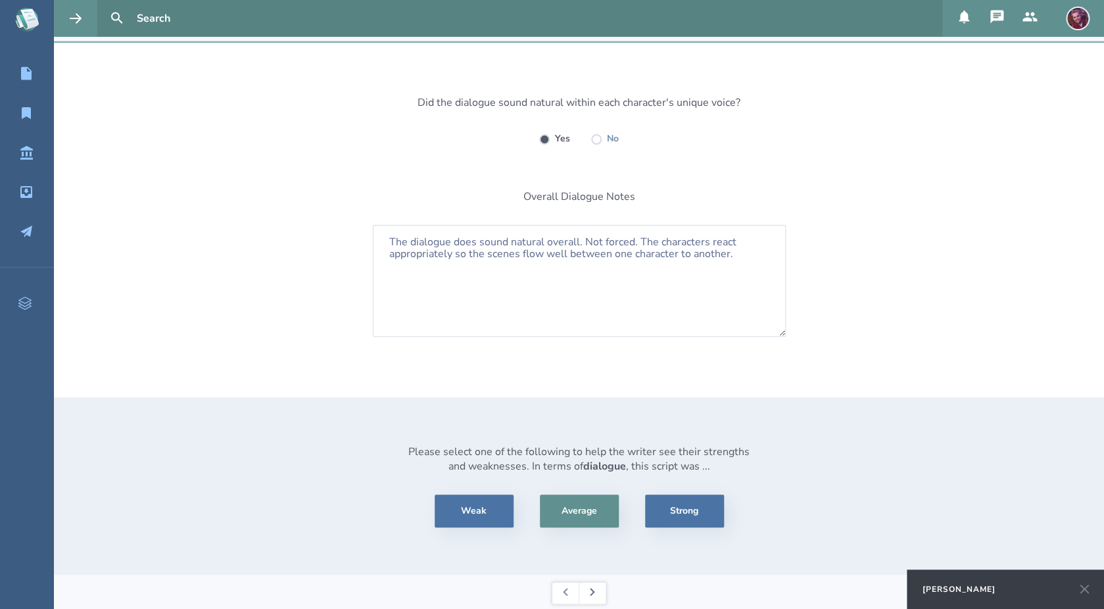
click at [597, 583] on button at bounding box center [592, 593] width 27 height 21
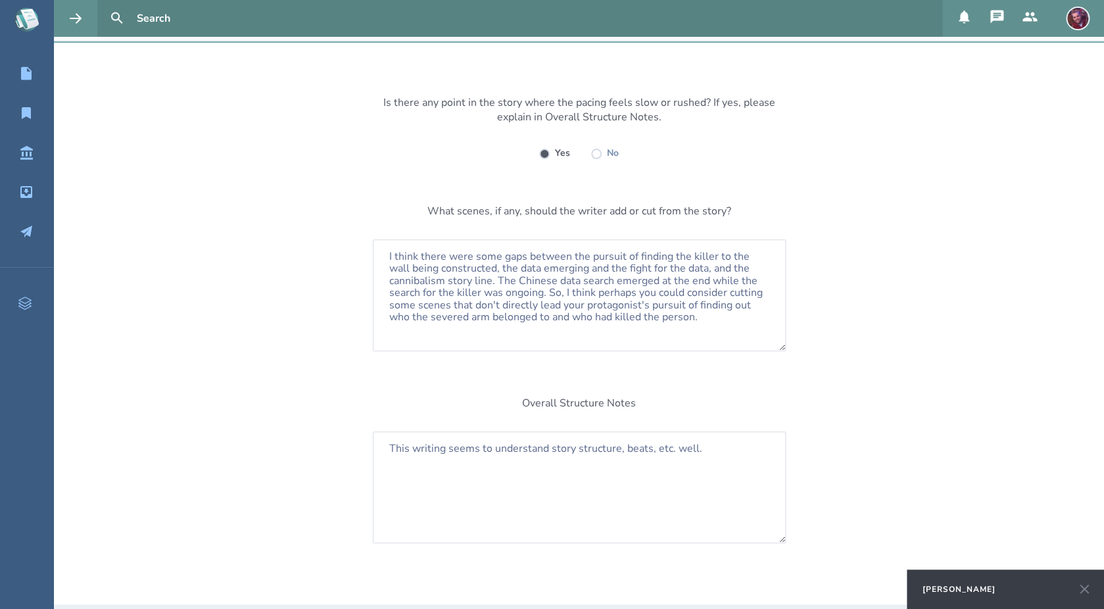
scroll to position [283, 0]
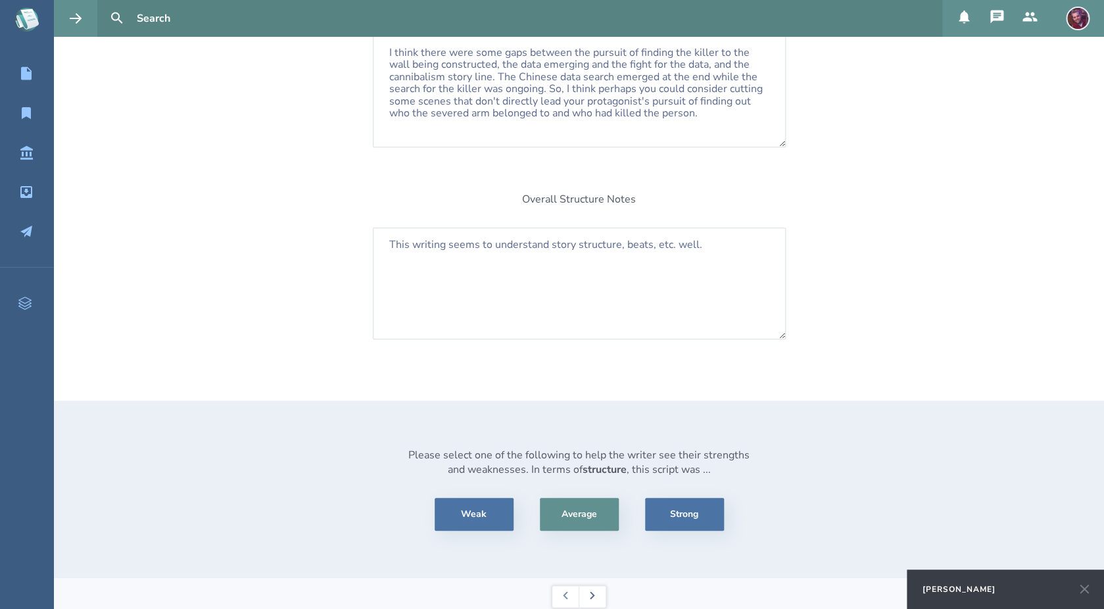
click at [592, 594] on button at bounding box center [592, 596] width 27 height 21
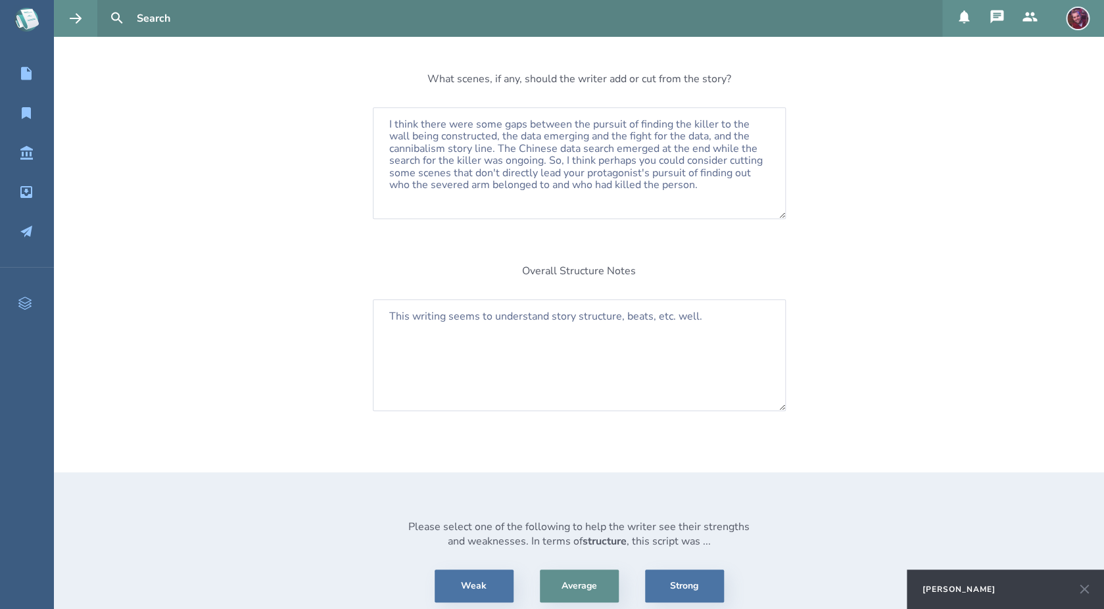
select select "considerWithRewrite"
select select "consider"
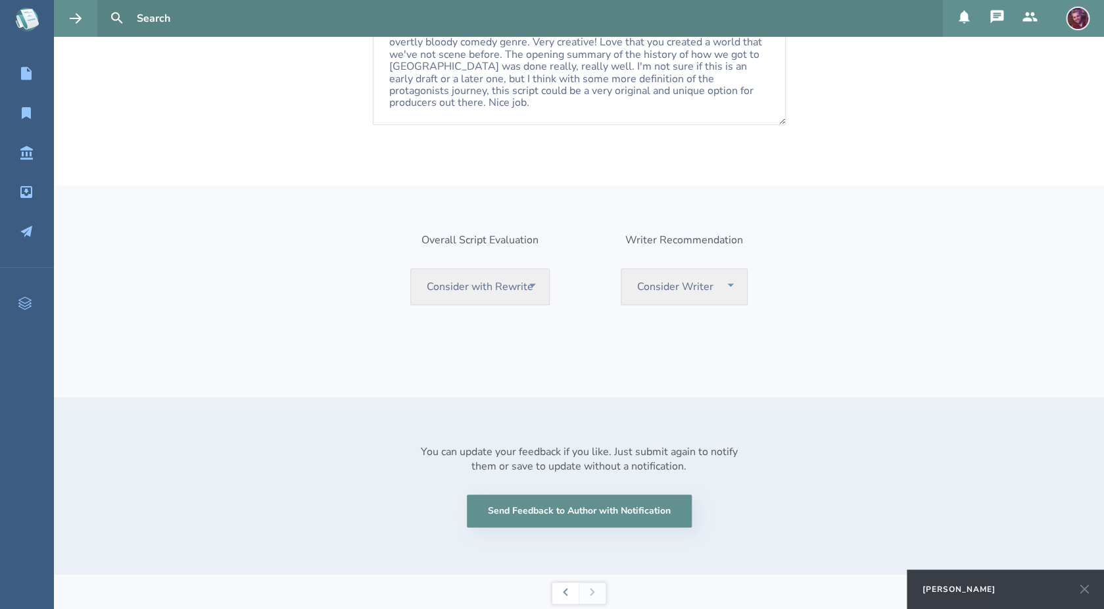
click at [1035, 589] on icon at bounding box center [1084, 589] width 9 height 9
click at [1035, 592] on button "Save" at bounding box center [1073, 593] width 39 height 20
click at [931, 478] on div "You can update your feedback if you like. Just submit again to notify them or s…" at bounding box center [579, 486] width 1050 height 178
